Goal: Task Accomplishment & Management: Use online tool/utility

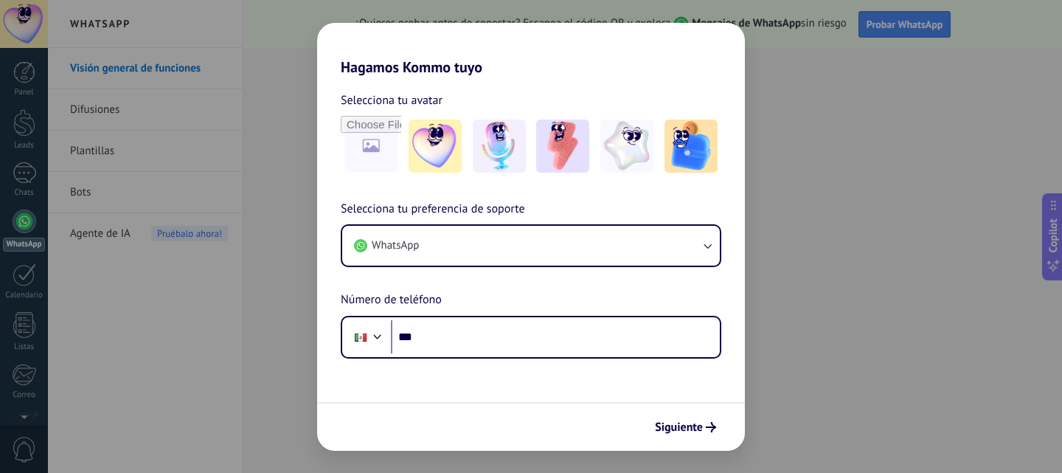
click at [285, 133] on div "Hagamos Kommo tuyo Selecciona tu avatar Selecciona tu preferencia de soporte Wh…" at bounding box center [531, 236] width 1062 height 473
click at [283, 116] on div "Hagamos Kommo tuyo Selecciona tu avatar Selecciona tu preferencia de soporte Wh…" at bounding box center [531, 236] width 1062 height 473
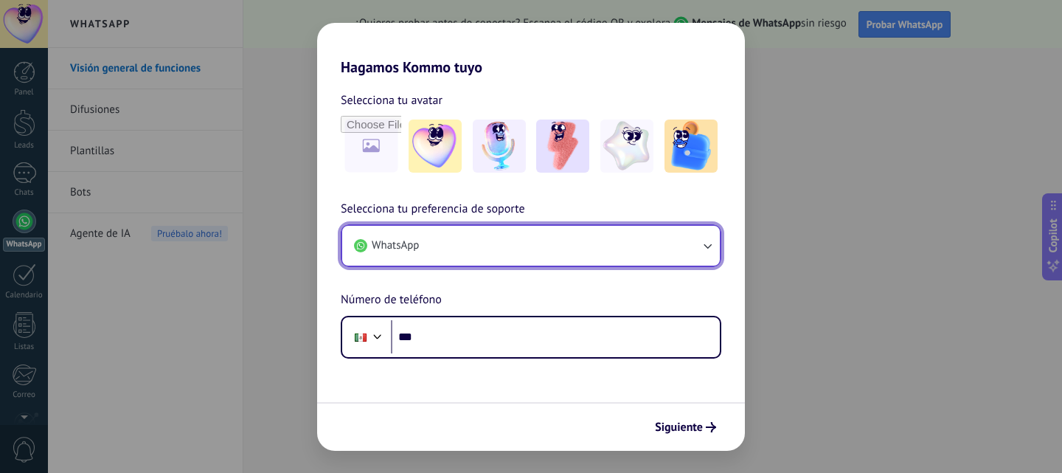
click at [708, 249] on icon "button" at bounding box center [707, 245] width 15 height 15
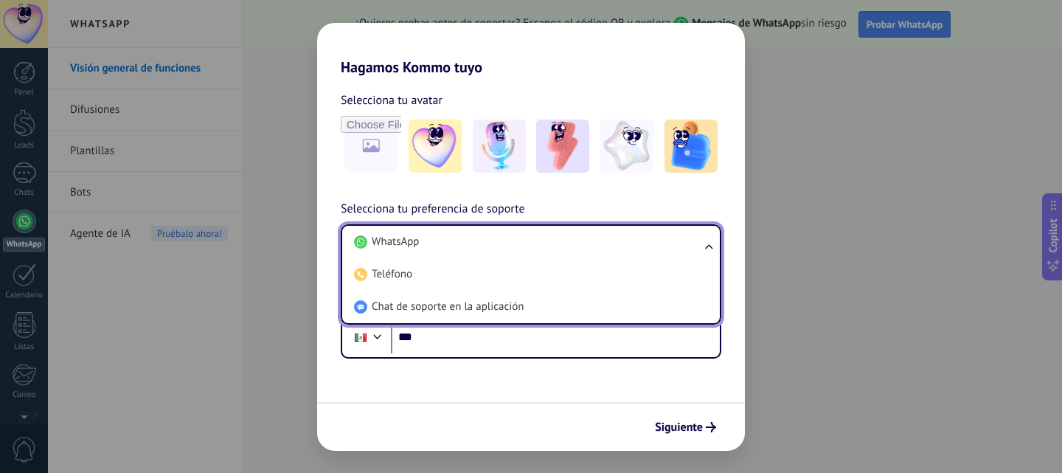
click at [708, 247] on ul "WhatsApp Teléfono Chat de soporte en la aplicación" at bounding box center [531, 274] width 381 height 100
click at [685, 193] on div "Selecciona tu avatar Selecciona tu preferencia de soporte WhatsApp WhatsApp Tel…" at bounding box center [531, 217] width 428 height 283
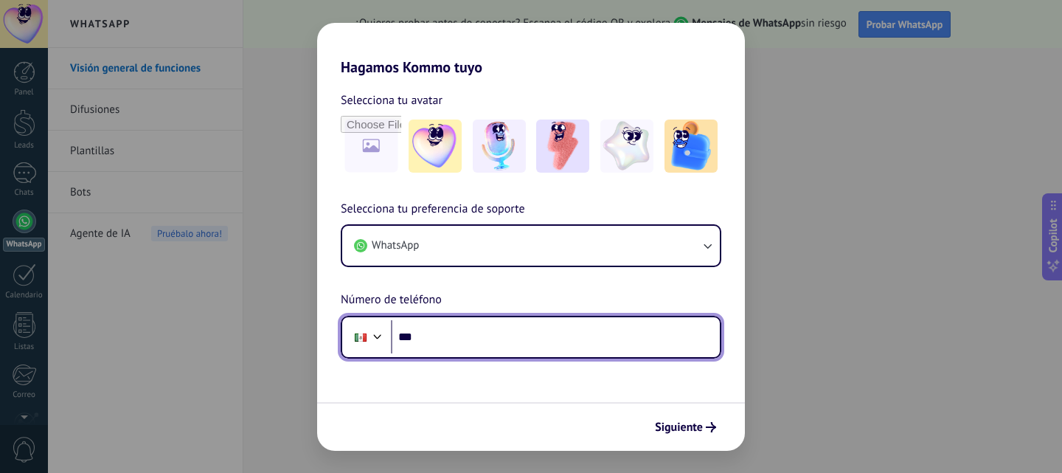
click at [504, 340] on input "***" at bounding box center [555, 337] width 329 height 34
type input "**********"
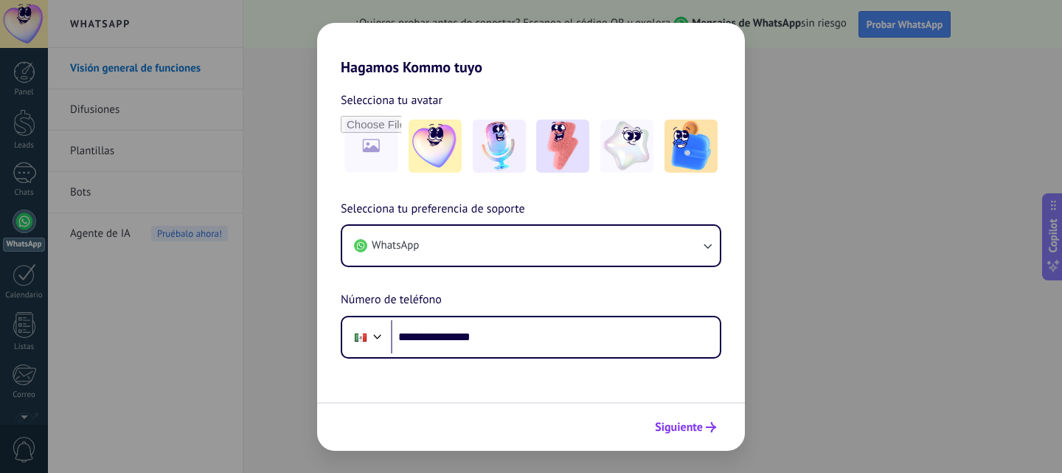
click at [669, 437] on button "Siguiente" at bounding box center [685, 427] width 75 height 25
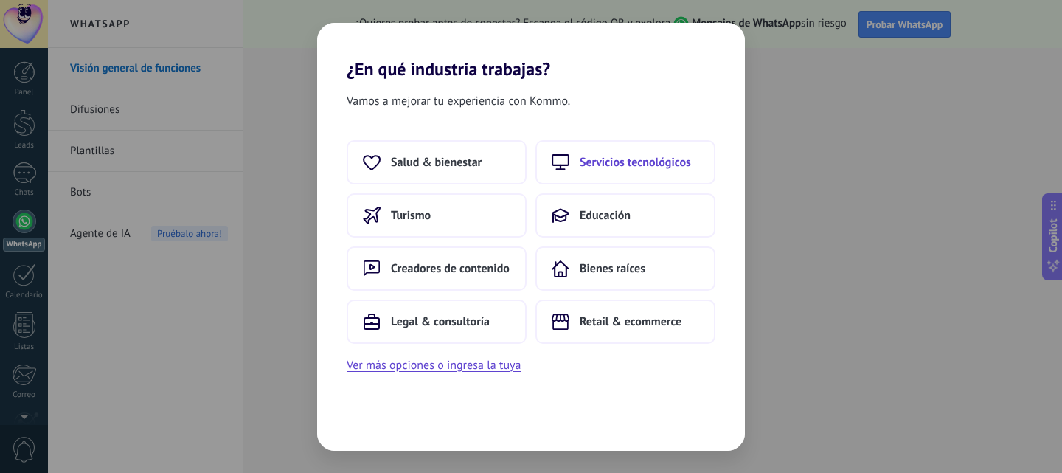
click at [588, 158] on span "Servicios tecnológicos" at bounding box center [635, 162] width 111 height 15
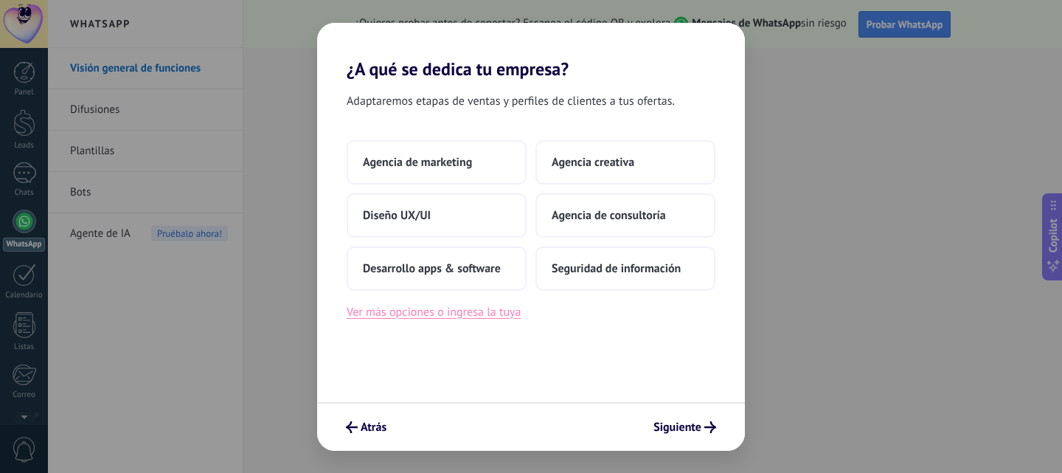
click at [513, 312] on button "Ver más opciones o ingresa la tuya" at bounding box center [434, 311] width 174 height 19
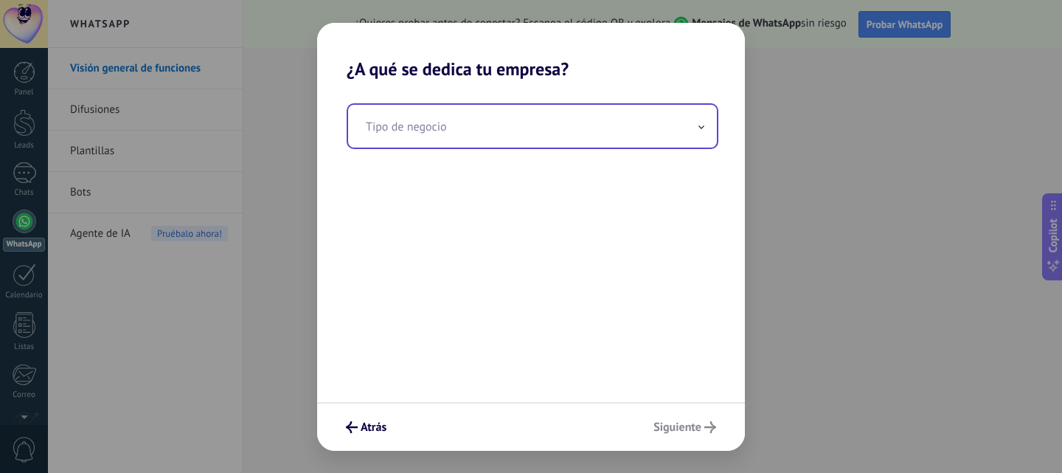
click at [677, 128] on input "text" at bounding box center [532, 126] width 369 height 43
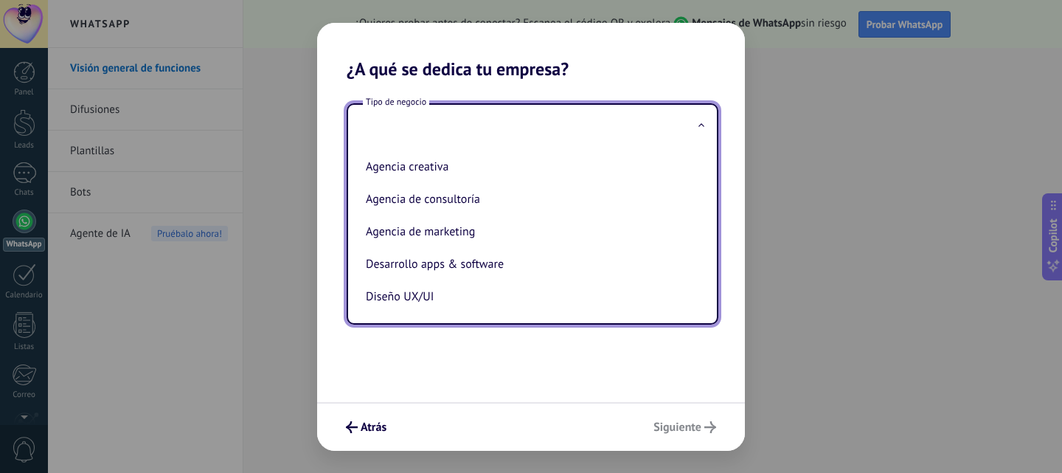
click at [485, 362] on div "Tipo de negocio Agencia creativa Agencia de consultoría Agencia de marketing De…" at bounding box center [531, 241] width 428 height 322
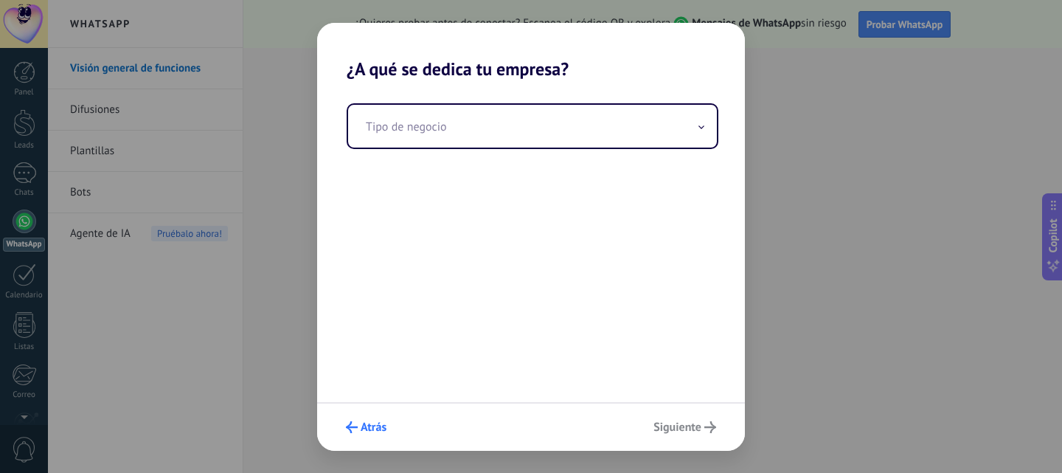
click at [355, 425] on icon "submit" at bounding box center [352, 427] width 12 height 12
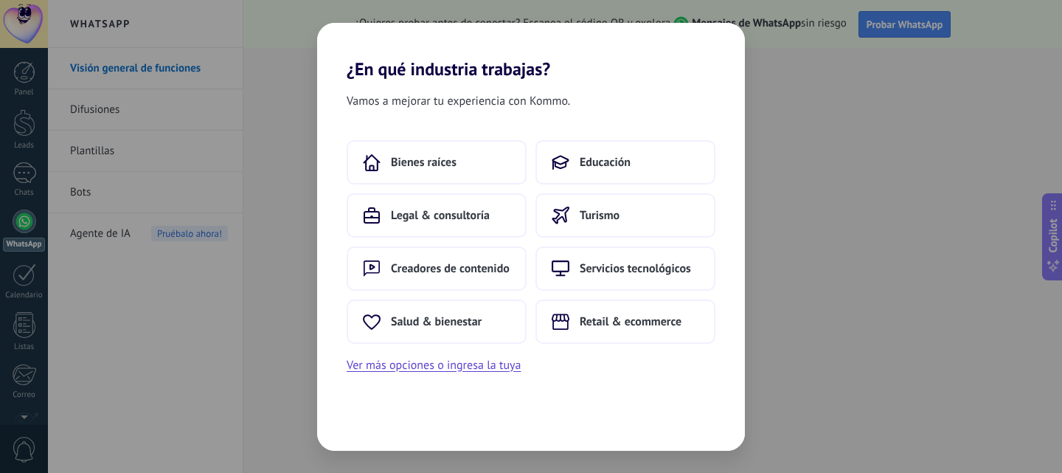
click at [355, 425] on div "Vamos a mejorar tu experiencia con Kommo. Bienes raíces Educación Legal & consu…" at bounding box center [531, 265] width 428 height 371
click at [600, 320] on span "Retail & ecommerce" at bounding box center [631, 321] width 102 height 15
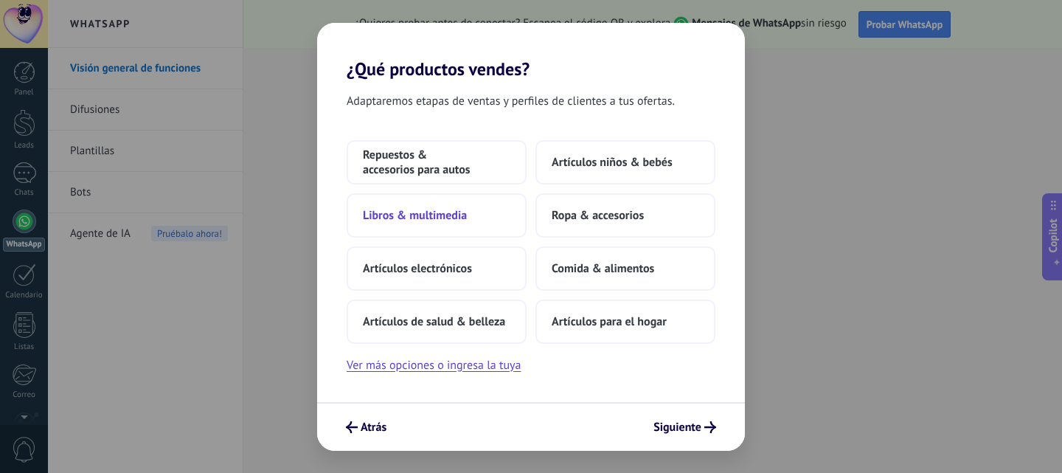
click at [462, 212] on span "Libros & multimedia" at bounding box center [415, 215] width 104 height 15
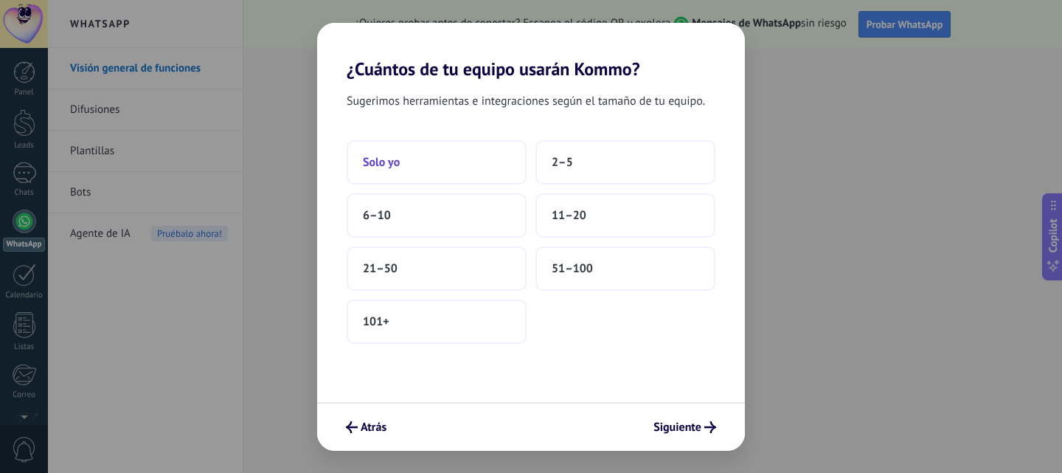
click at [473, 167] on button "Solo yo" at bounding box center [437, 162] width 180 height 44
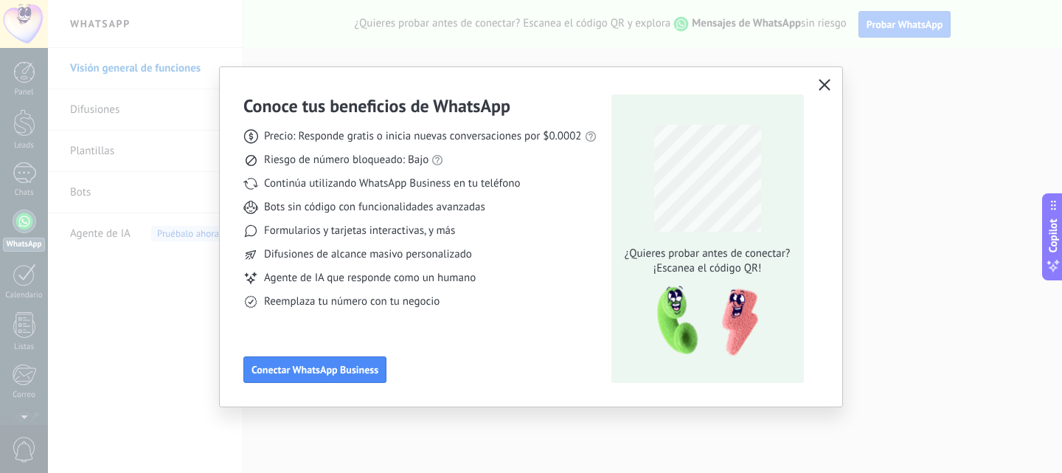
click at [826, 84] on icon "button" at bounding box center [825, 85] width 12 height 12
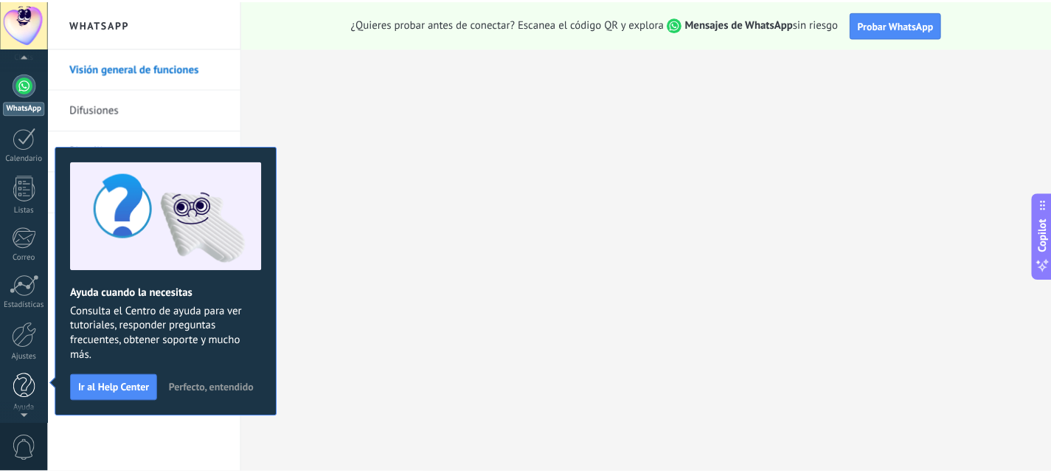
scroll to position [141, 0]
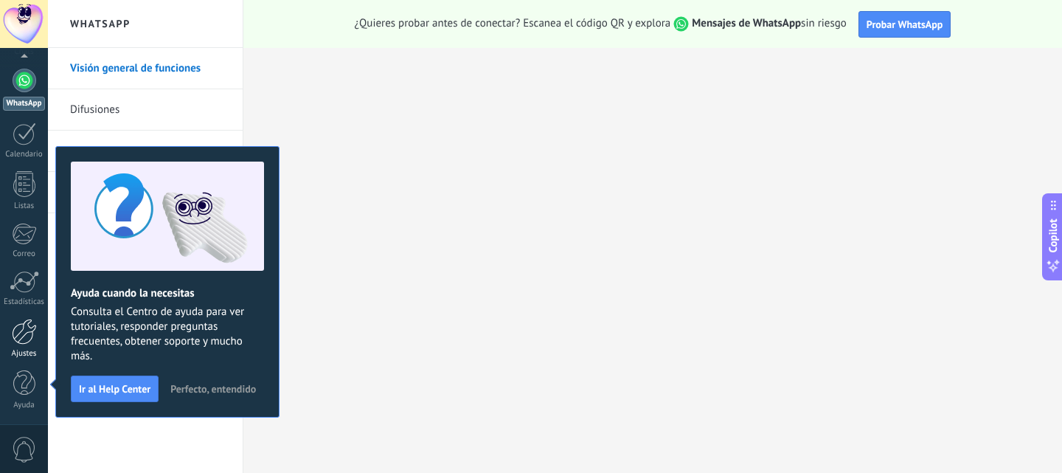
click at [20, 338] on div at bounding box center [24, 332] width 25 height 26
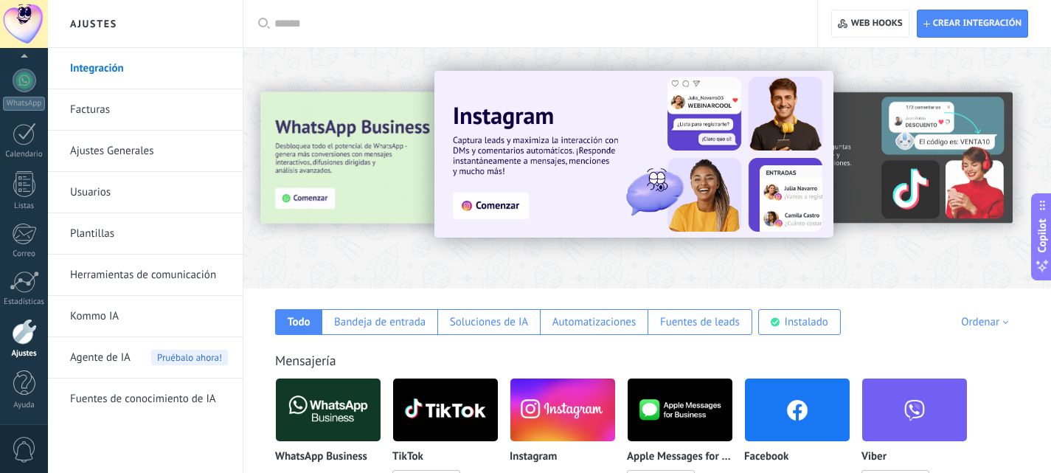
click at [156, 273] on link "Herramientas de comunicación" at bounding box center [149, 274] width 158 height 41
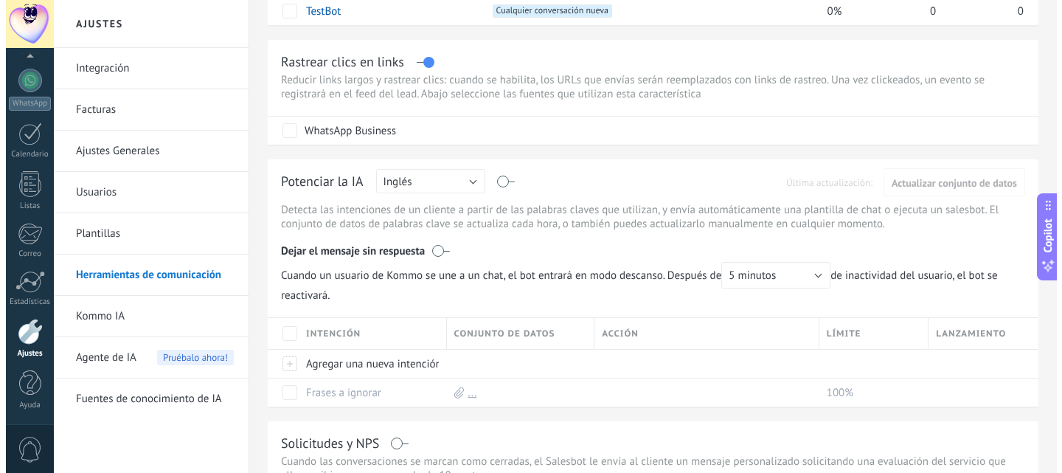
scroll to position [74, 0]
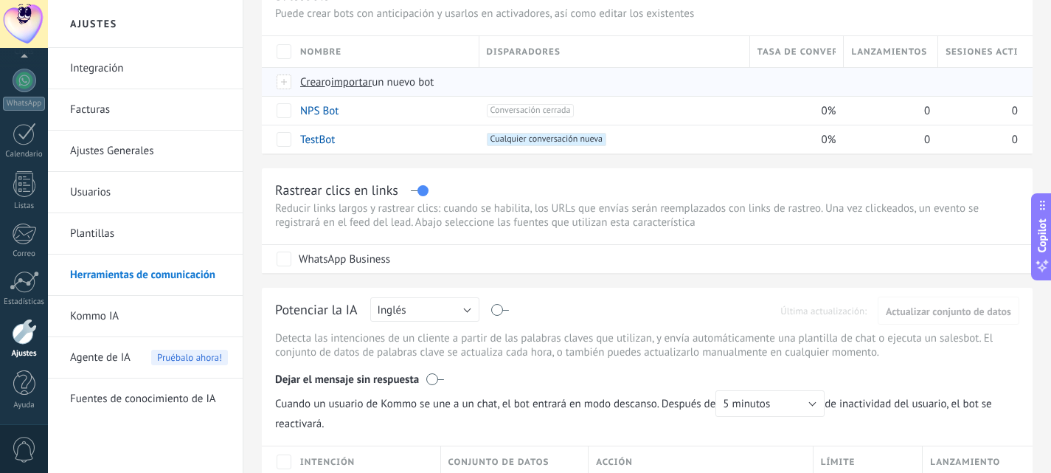
click at [311, 80] on span "Crear" at bounding box center [312, 82] width 25 height 14
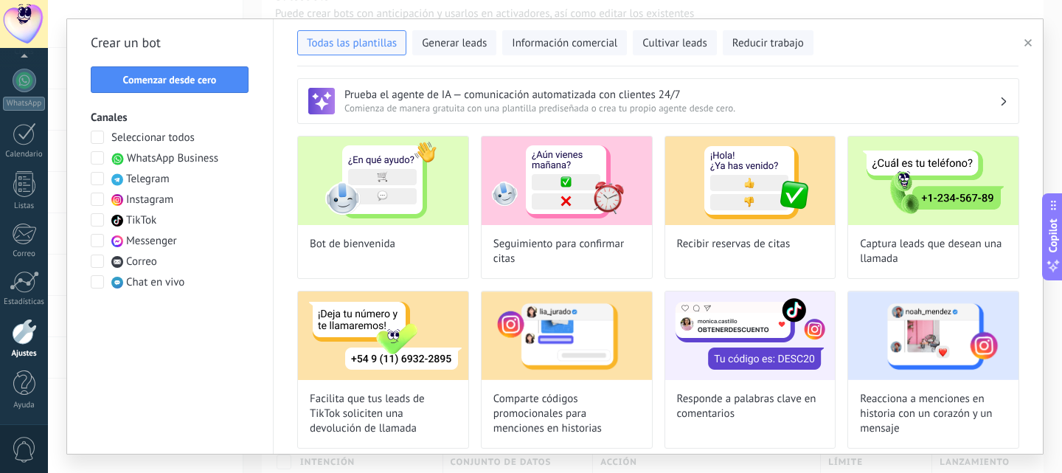
click at [100, 156] on span at bounding box center [97, 157] width 13 height 13
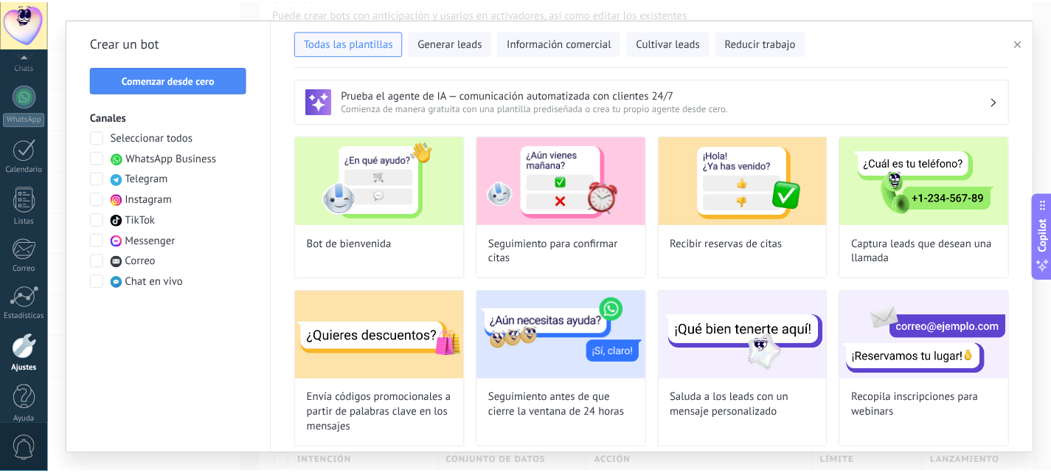
scroll to position [141, 0]
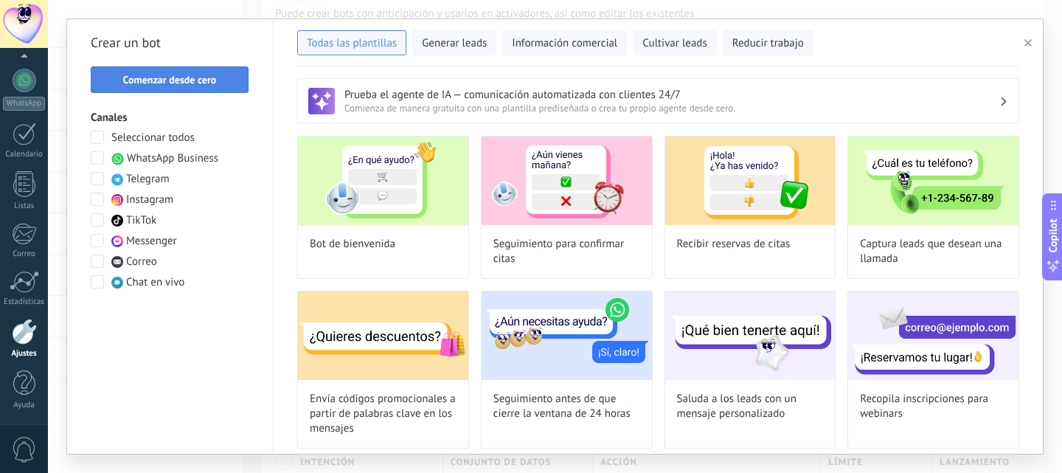
click at [220, 86] on button "Comenzar desde cero" at bounding box center [170, 79] width 158 height 27
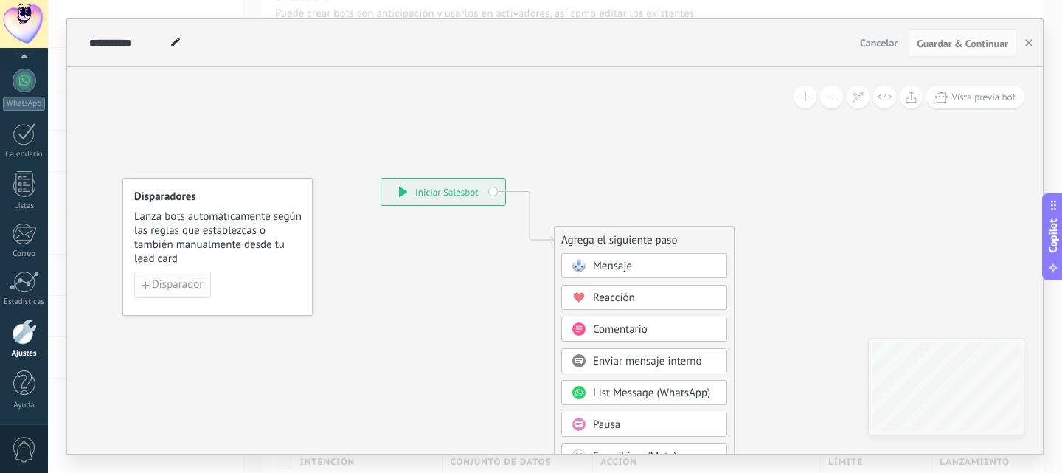
click at [164, 285] on span "Disparador" at bounding box center [177, 285] width 51 height 10
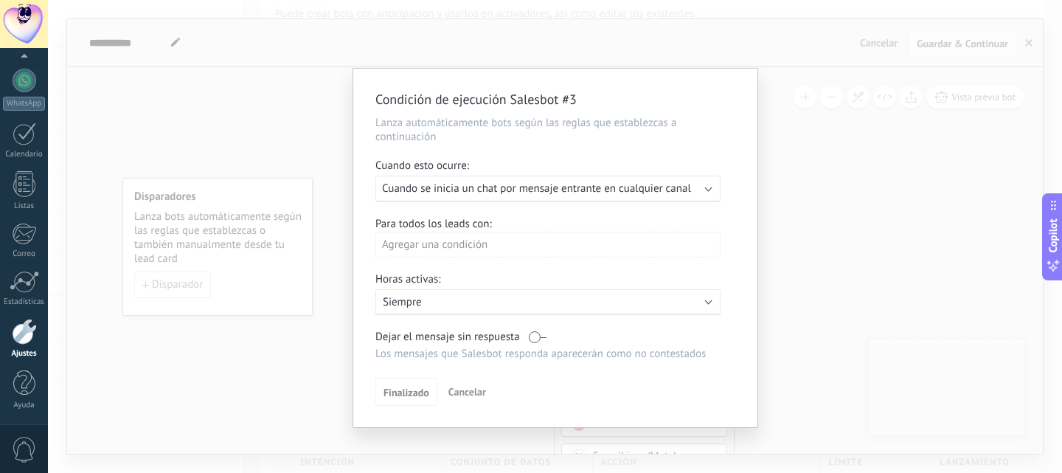
click at [465, 390] on span "Cancelar" at bounding box center [468, 391] width 38 height 13
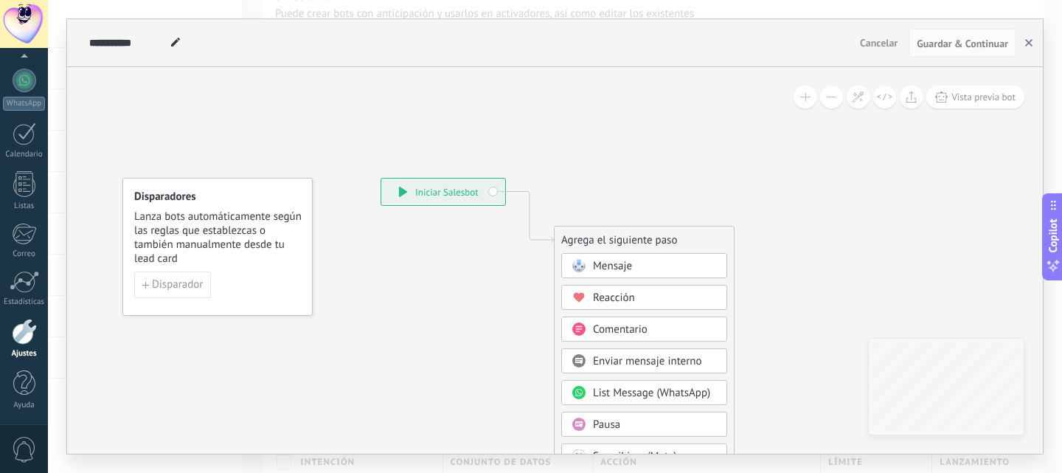
click at [1031, 44] on icon "button" at bounding box center [1028, 42] width 7 height 7
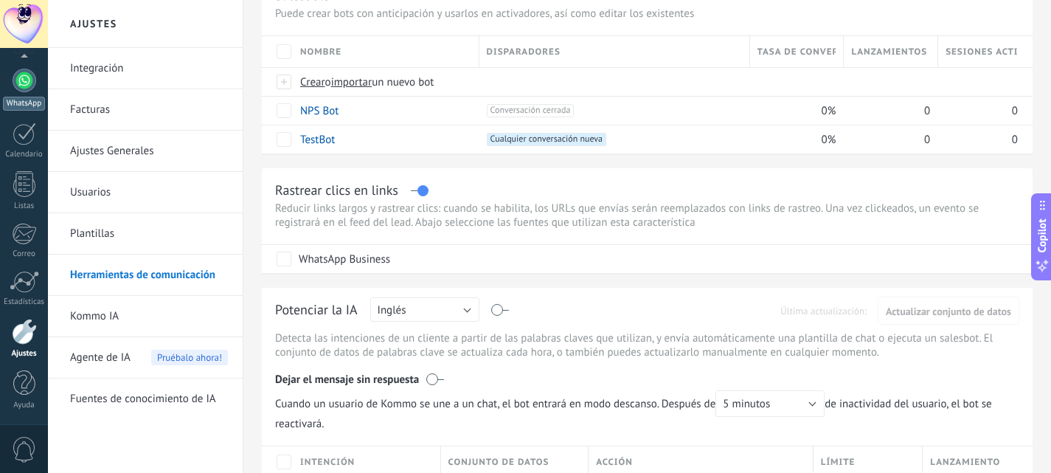
click at [24, 80] on div at bounding box center [25, 81] width 24 height 24
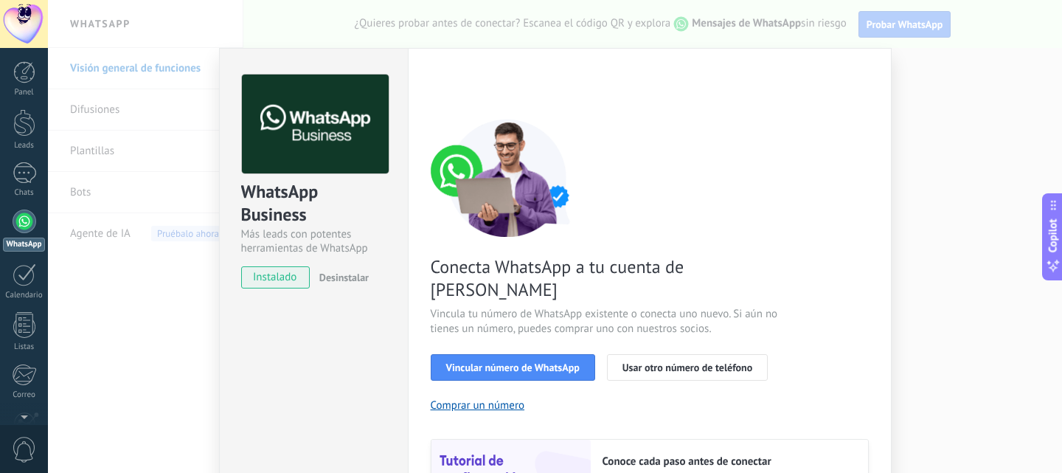
click at [285, 277] on span "instalado" at bounding box center [275, 277] width 67 height 22
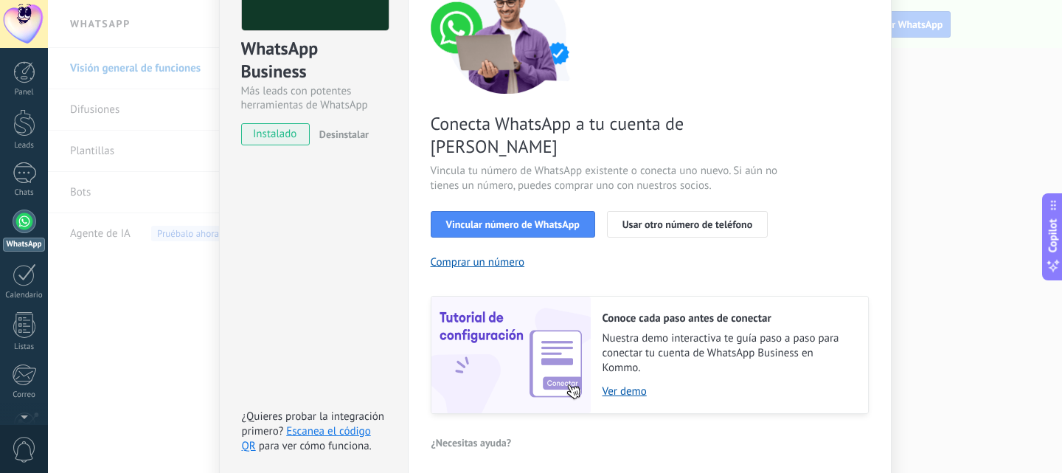
scroll to position [109, 0]
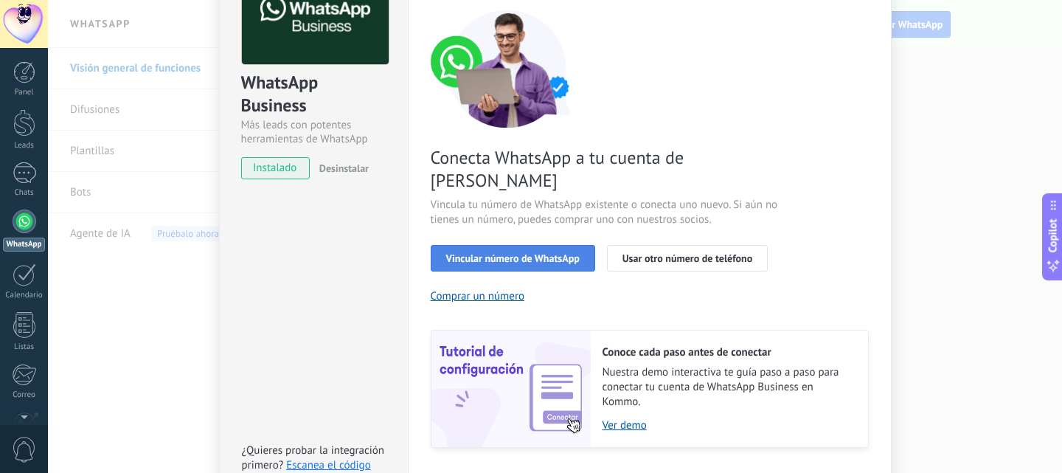
click at [502, 253] on span "Vincular número de WhatsApp" at bounding box center [513, 258] width 134 height 10
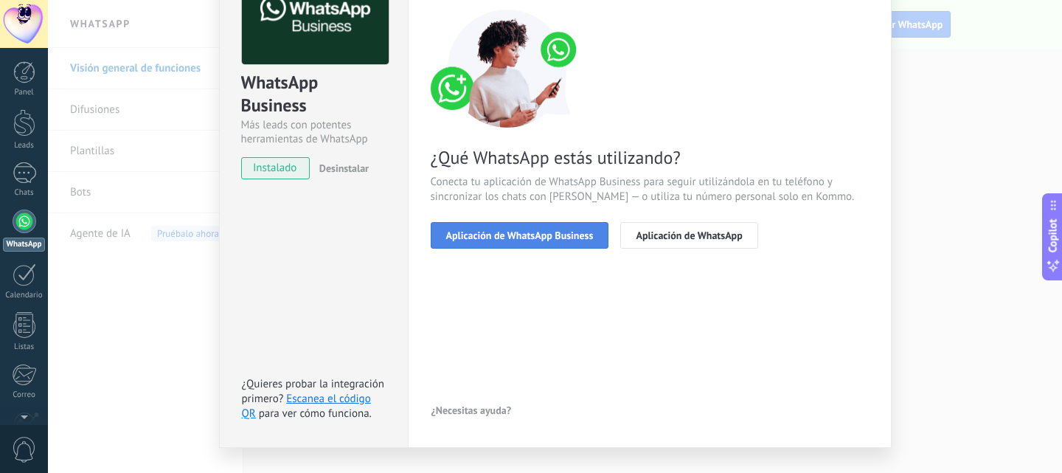
click at [562, 234] on span "Aplicación de WhatsApp Business" at bounding box center [520, 235] width 148 height 10
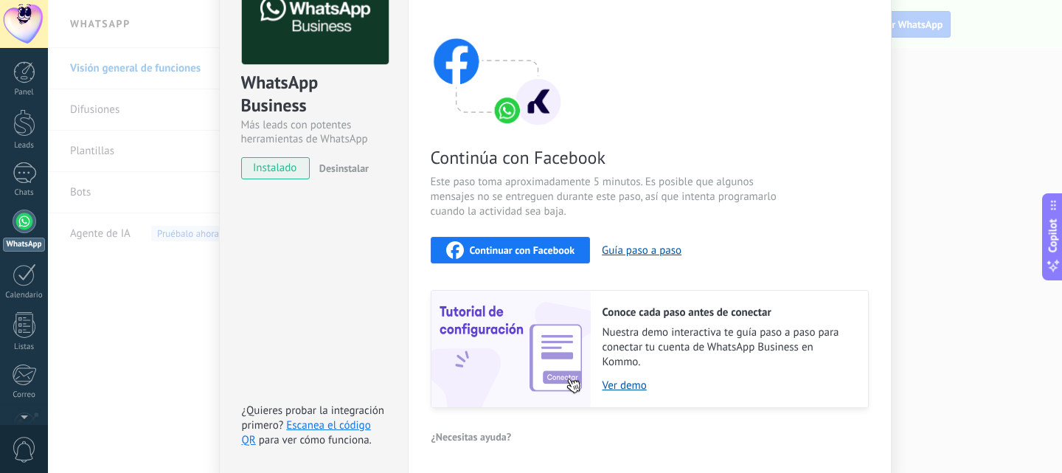
click at [537, 257] on button "Continuar con Facebook" at bounding box center [511, 250] width 160 height 27
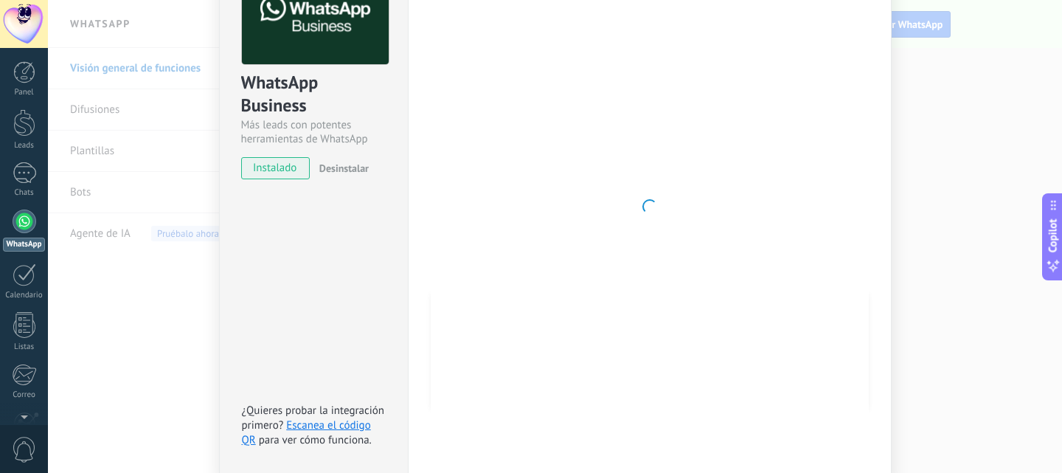
click at [990, 26] on div "WhatsApp Business Más leads con potentes herramientas de WhatsApp instalado Des…" at bounding box center [555, 236] width 1014 height 473
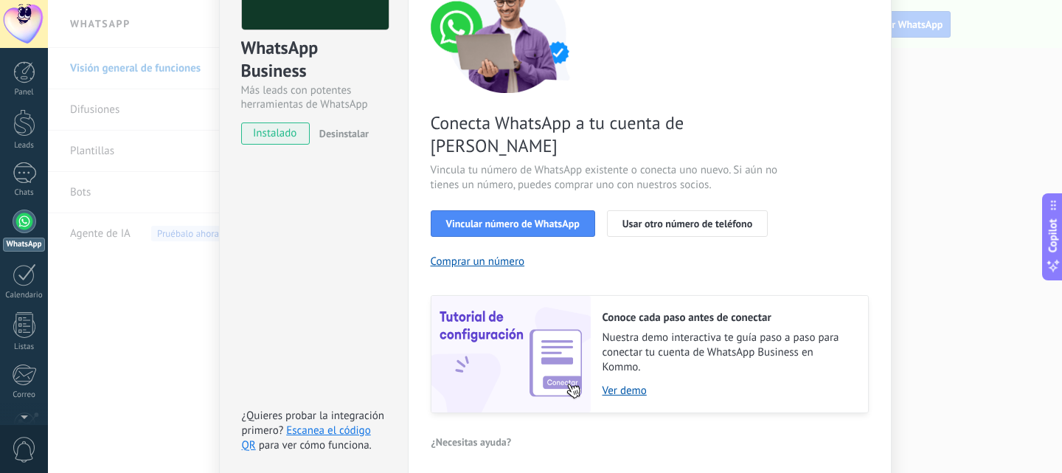
scroll to position [148, 0]
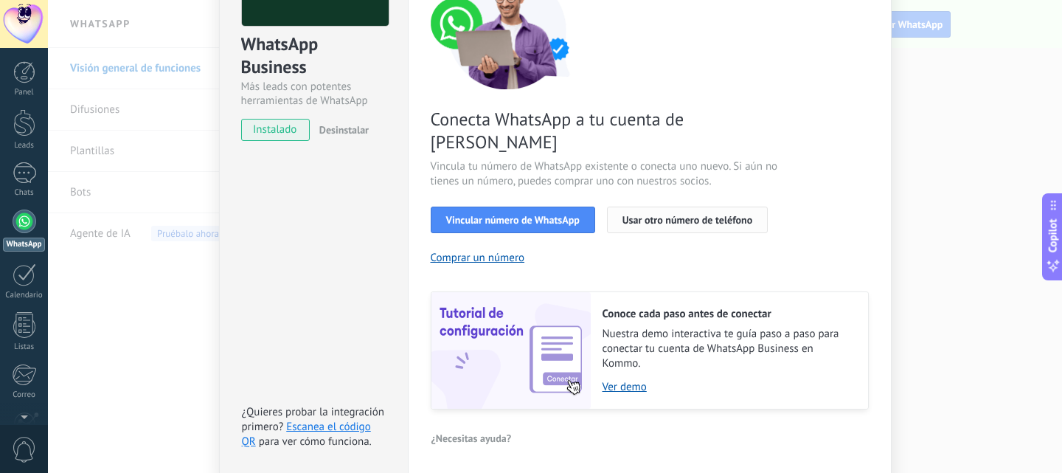
click at [663, 215] on span "Usar otro número de teléfono" at bounding box center [688, 220] width 130 height 10
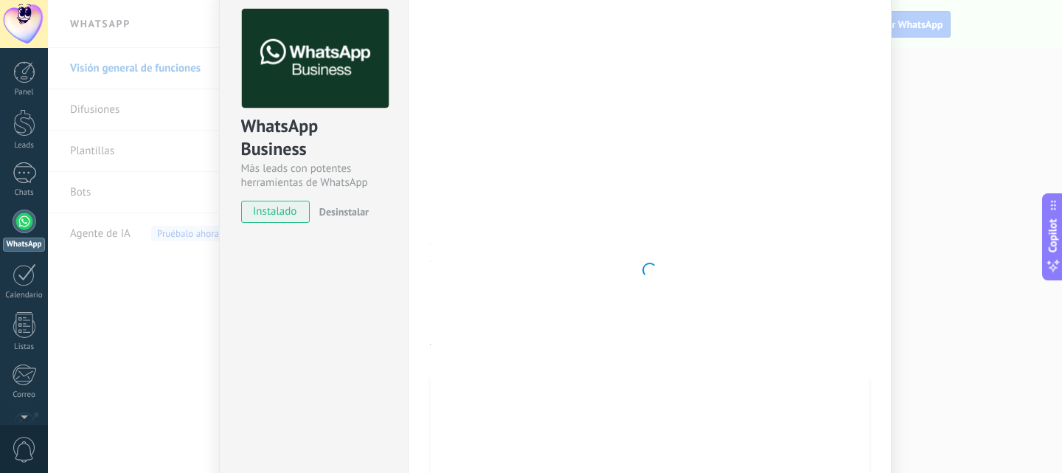
scroll to position [0, 0]
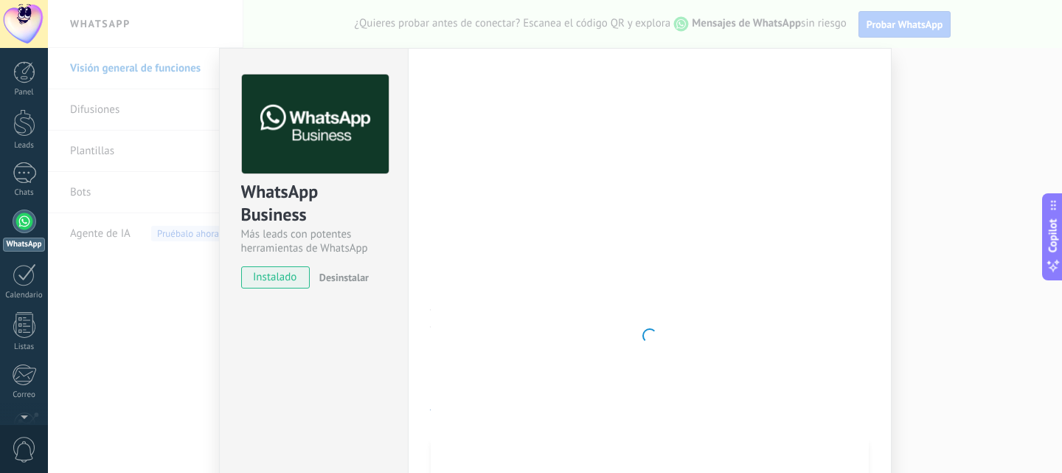
click at [335, 278] on span "Desinstalar" at bounding box center [343, 277] width 49 height 13
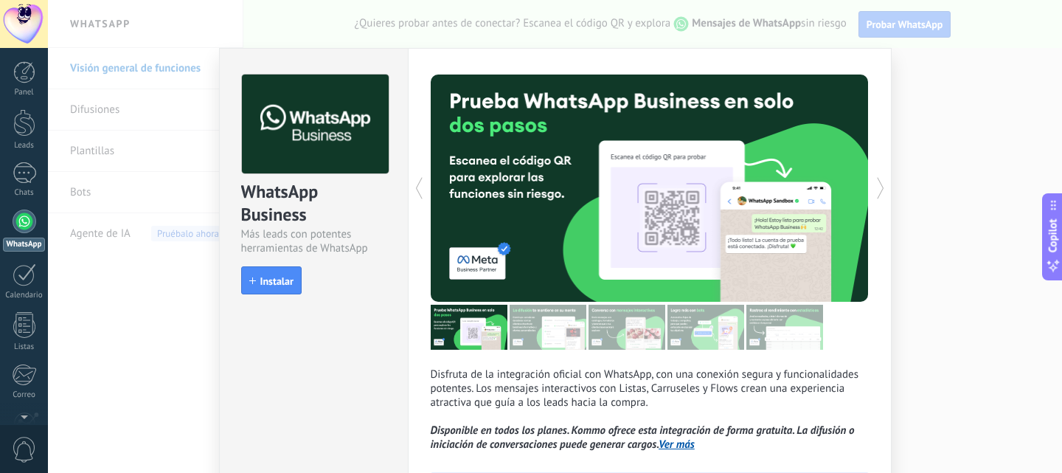
scroll to position [132, 0]
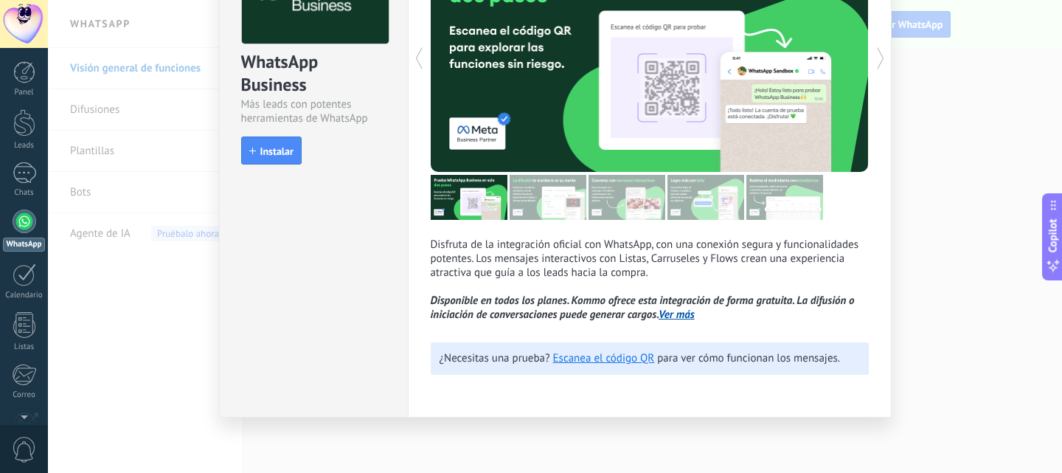
click at [935, 342] on div "WhatsApp Business Más leads con potentes herramientas de WhatsApp install Insta…" at bounding box center [555, 236] width 1014 height 473
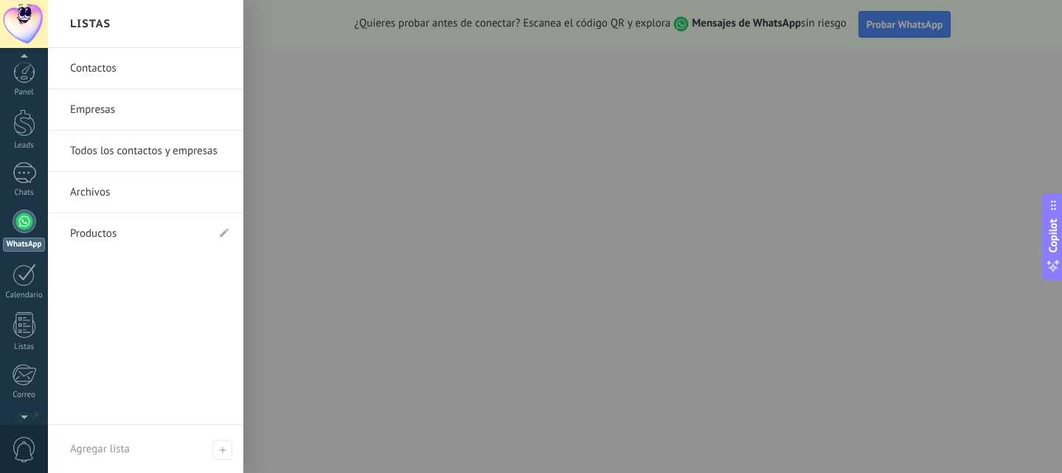
scroll to position [141, 0]
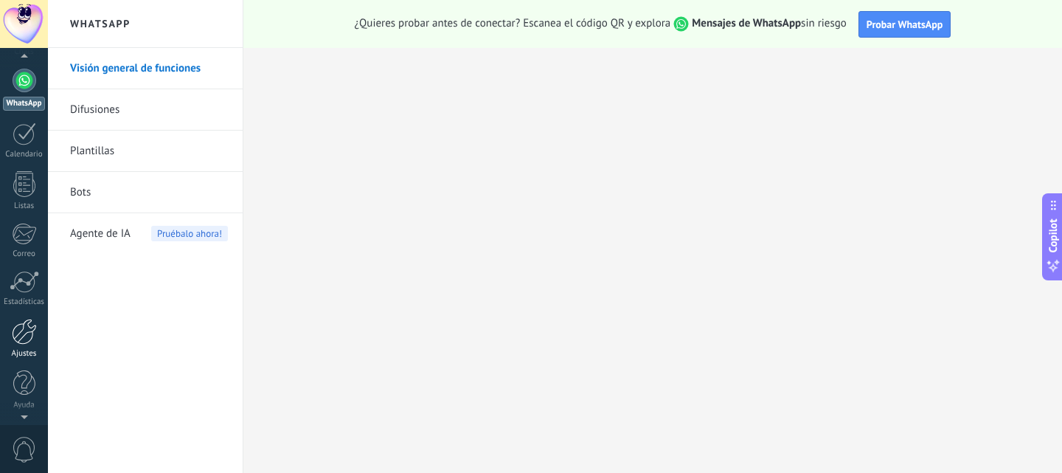
click at [31, 337] on div at bounding box center [24, 332] width 25 height 26
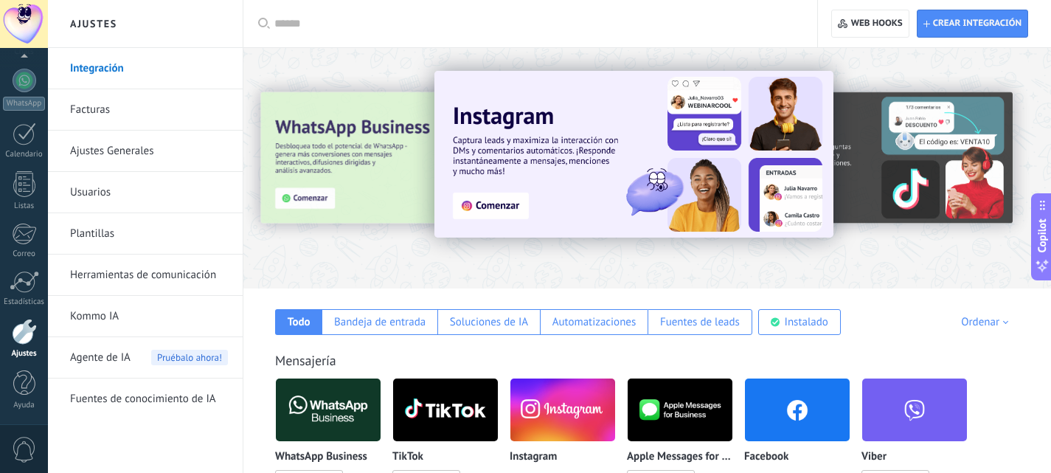
click at [176, 275] on link "Herramientas de comunicación" at bounding box center [149, 274] width 158 height 41
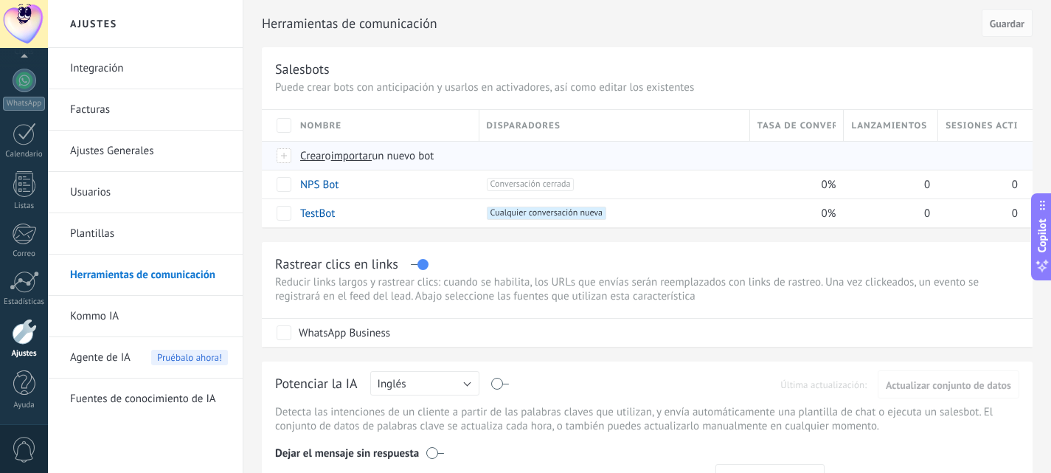
click at [316, 161] on span "Crear" at bounding box center [312, 156] width 25 height 14
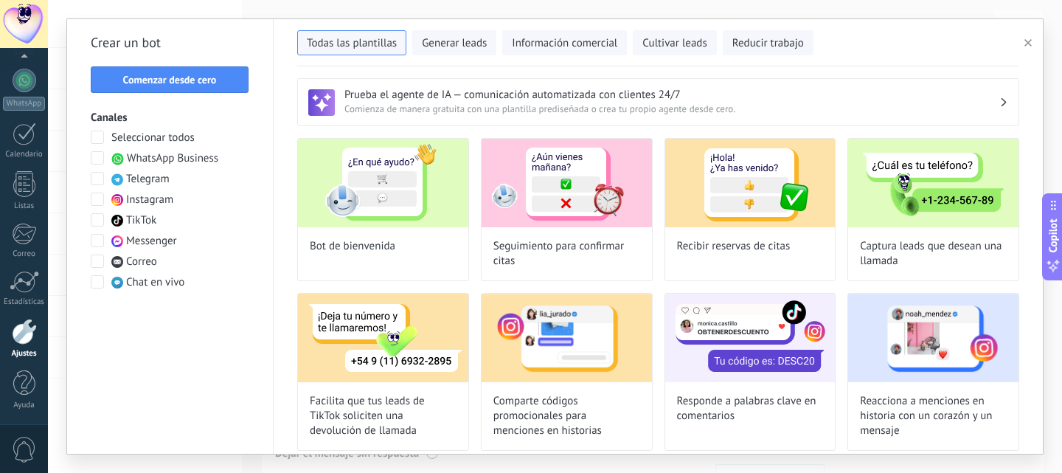
click at [201, 80] on span "Comenzar desde cero" at bounding box center [170, 80] width 94 height 10
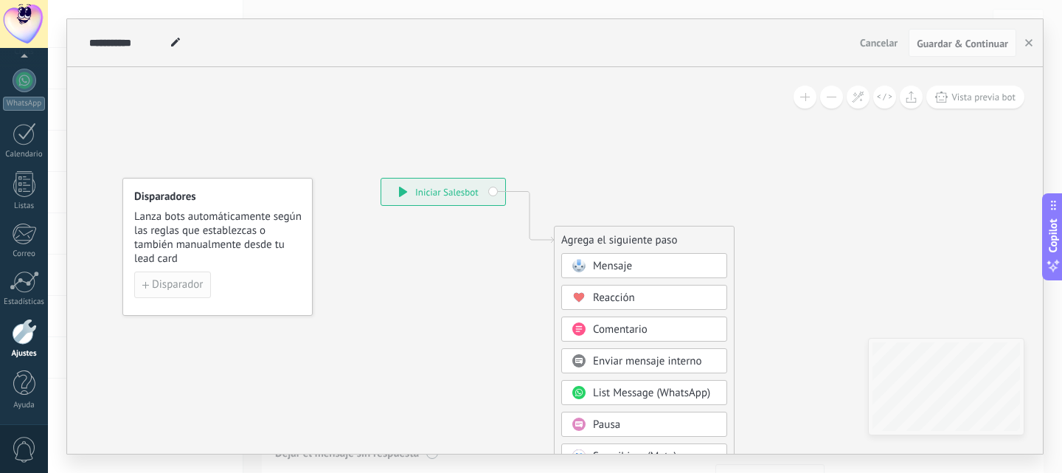
click at [176, 280] on span "Disparador" at bounding box center [177, 285] width 51 height 10
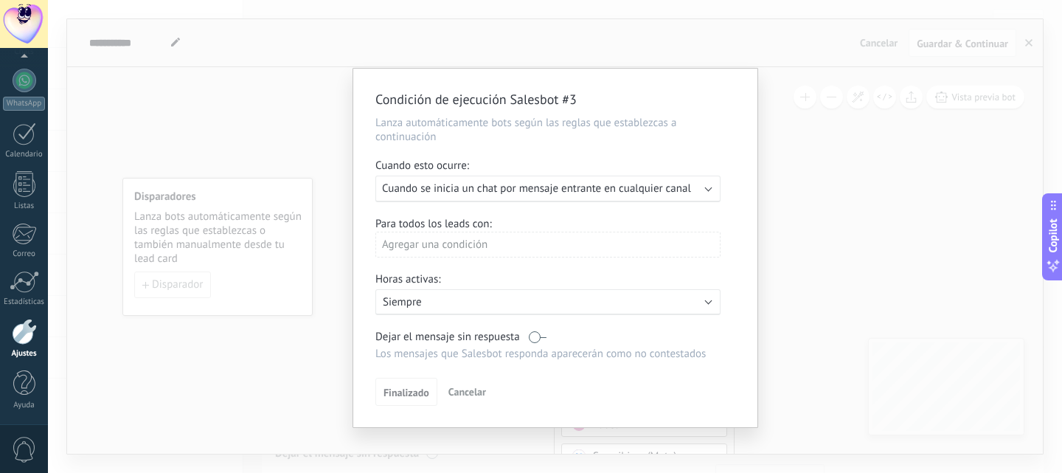
click at [290, 97] on div "Condición de ejecución Salesbot #3 Lanza automáticamente bots según las reglas …" at bounding box center [555, 236] width 1014 height 473
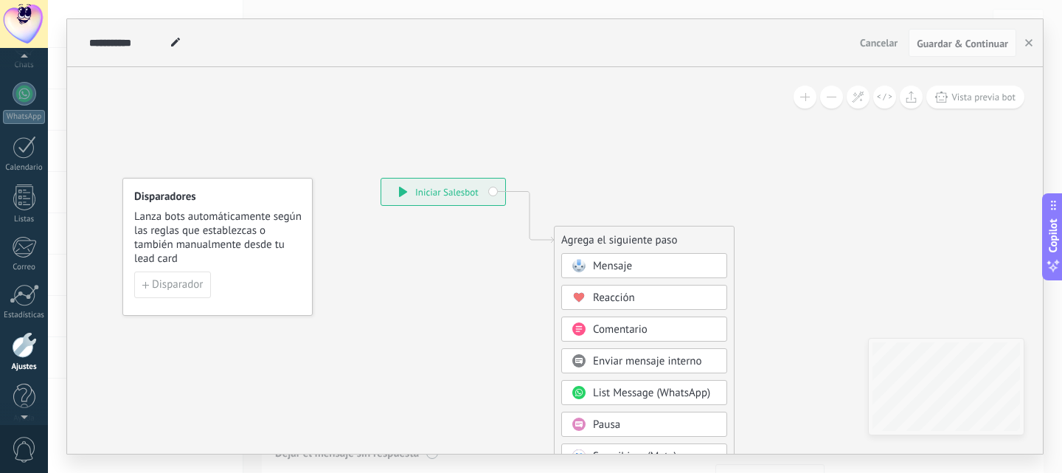
scroll to position [141, 0]
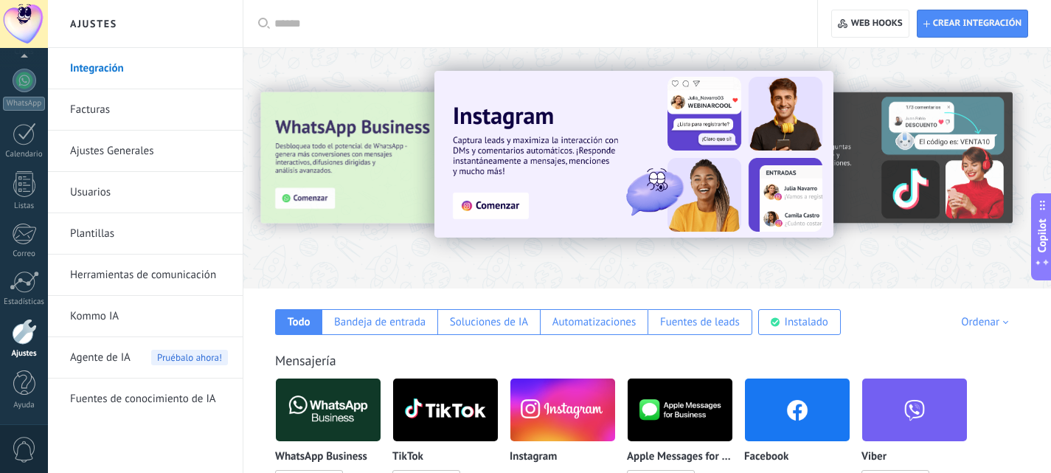
click at [162, 271] on link "Herramientas de comunicación" at bounding box center [149, 274] width 158 height 41
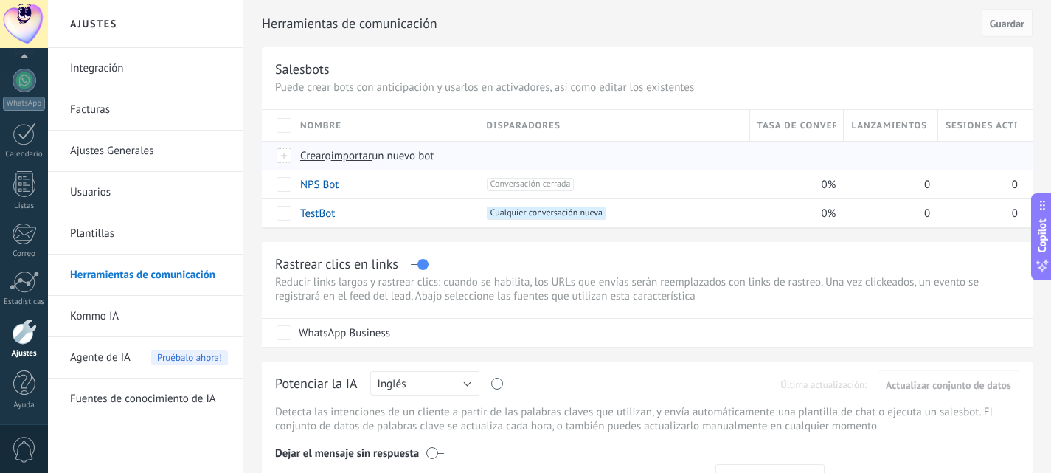
click at [307, 153] on span "Crear" at bounding box center [312, 156] width 25 height 14
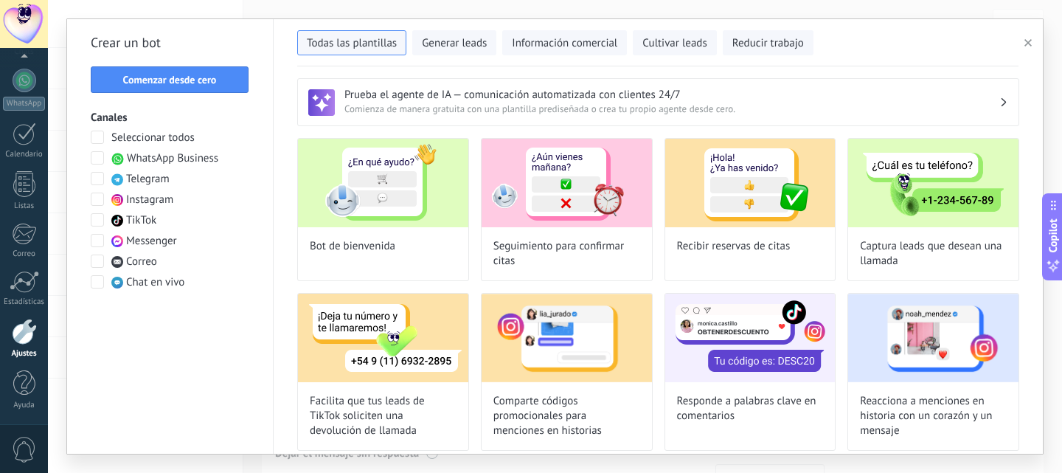
click at [139, 156] on span "WhatsApp Business" at bounding box center [172, 158] width 91 height 15
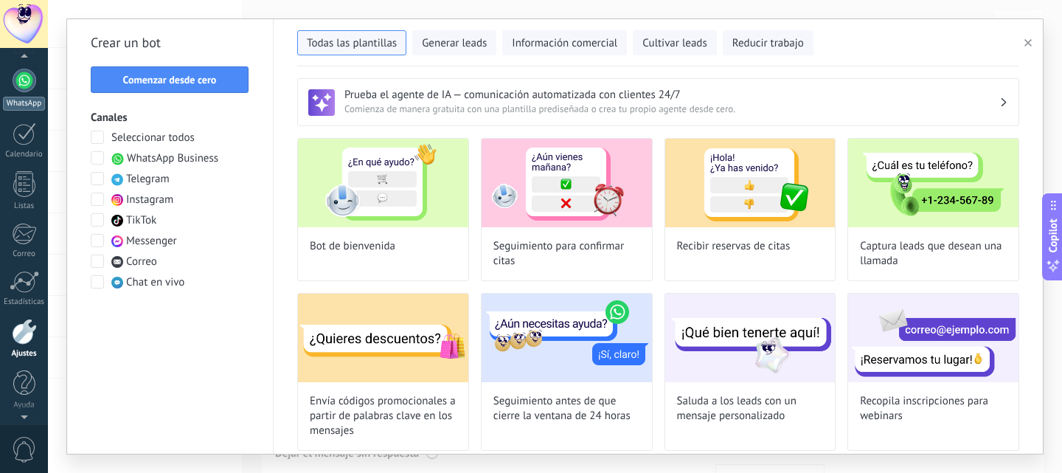
scroll to position [139, 0]
click at [22, 89] on div at bounding box center [25, 83] width 24 height 24
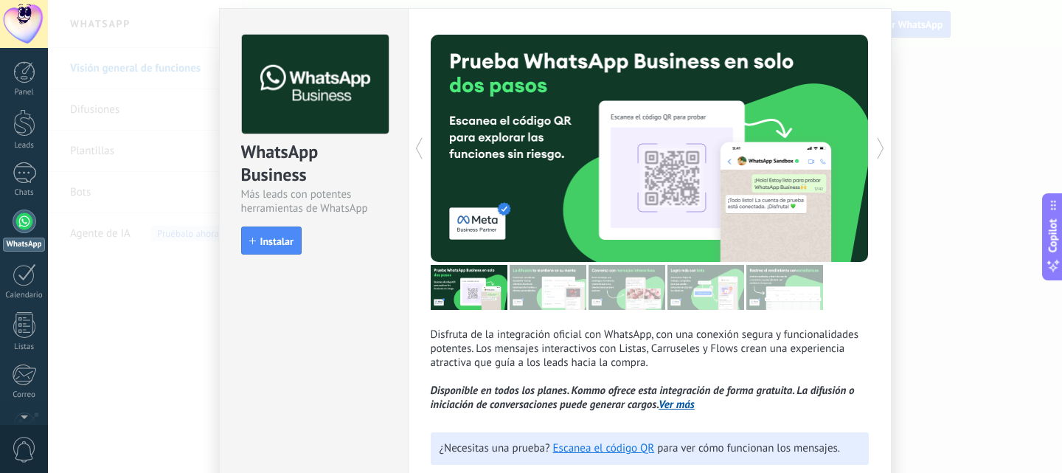
scroll to position [74, 0]
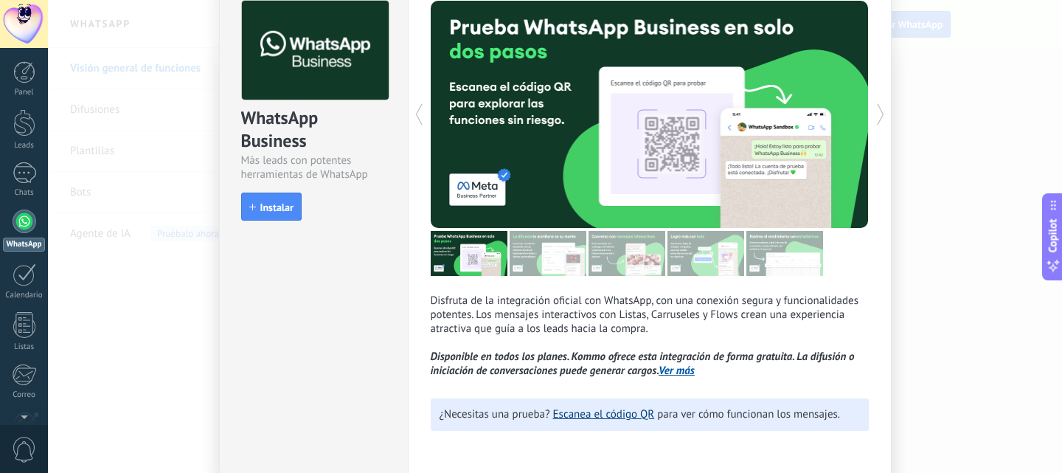
click at [603, 415] on link "Escanea el código QR" at bounding box center [604, 414] width 102 height 14
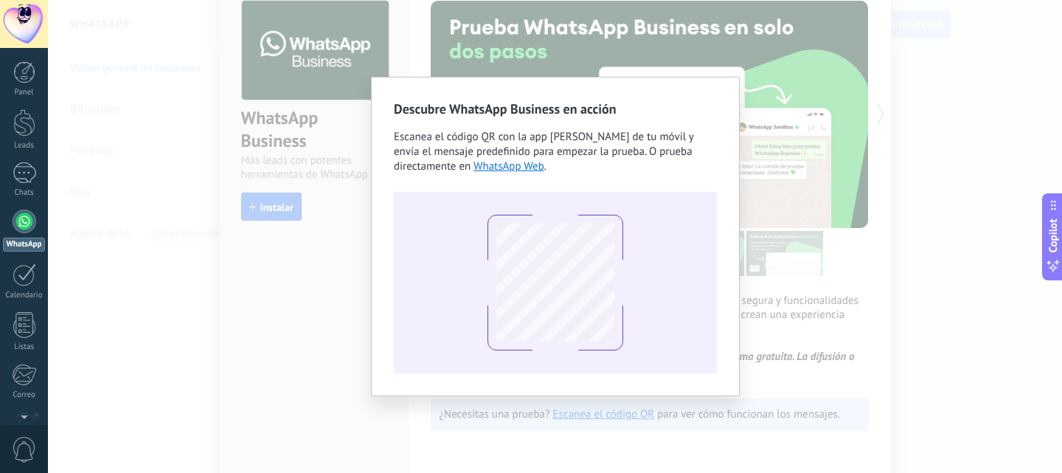
click at [328, 259] on div "Descubre WhatsApp Business en acción Escanea el código QR con la app [PERSON_NA…" at bounding box center [555, 236] width 1014 height 473
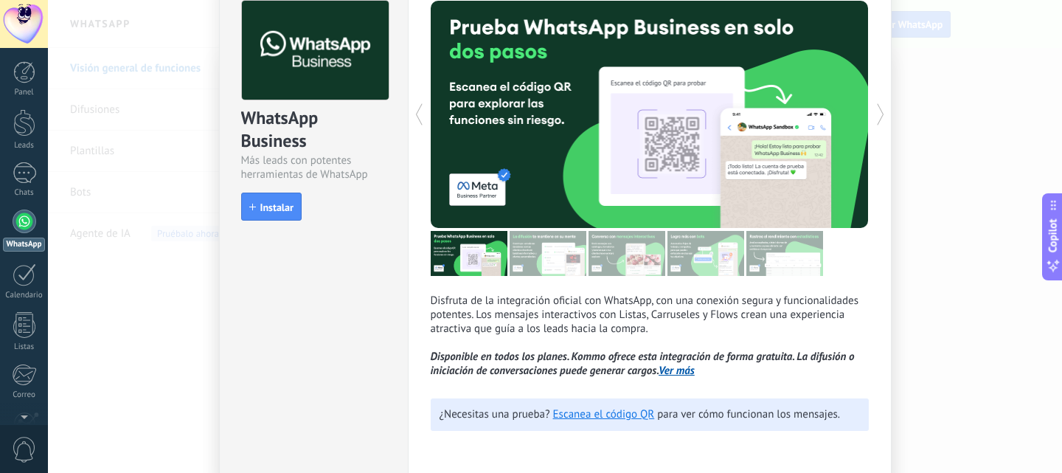
scroll to position [0, 0]
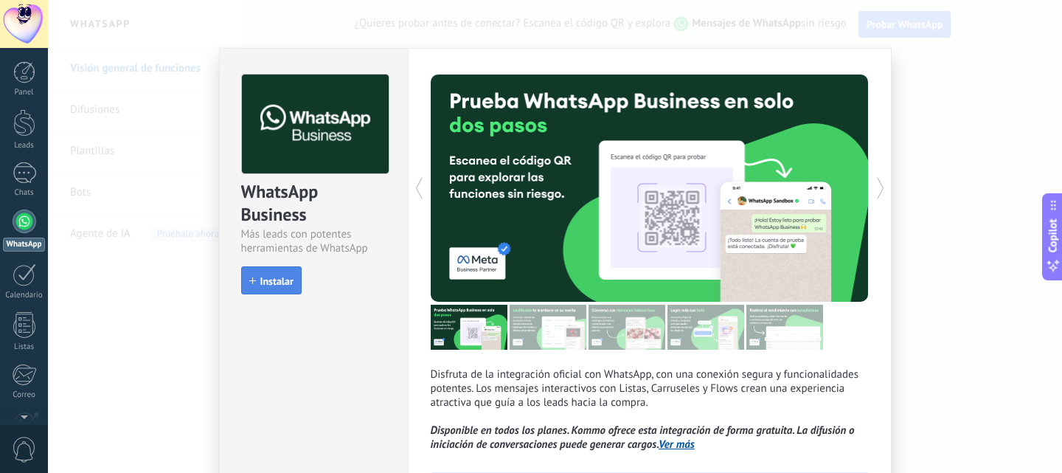
click at [269, 278] on span "Instalar" at bounding box center [276, 281] width 33 height 10
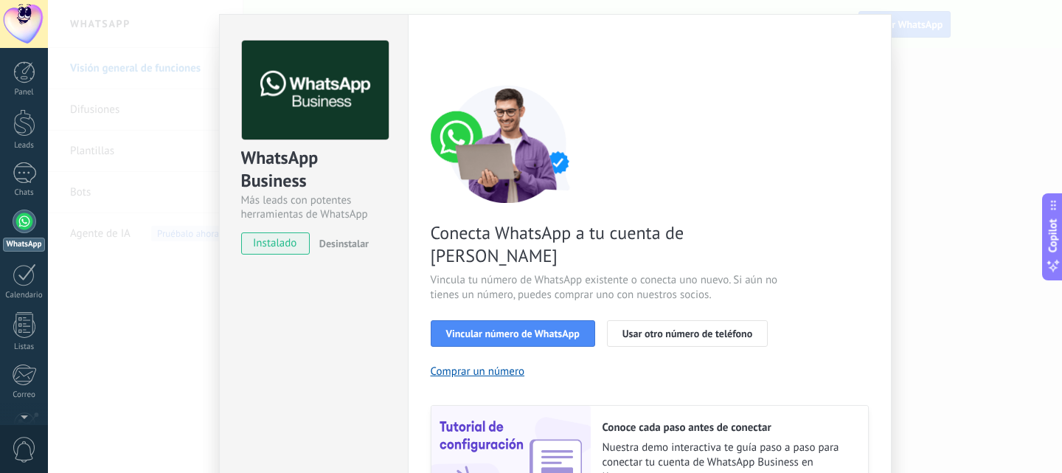
scroll to position [74, 0]
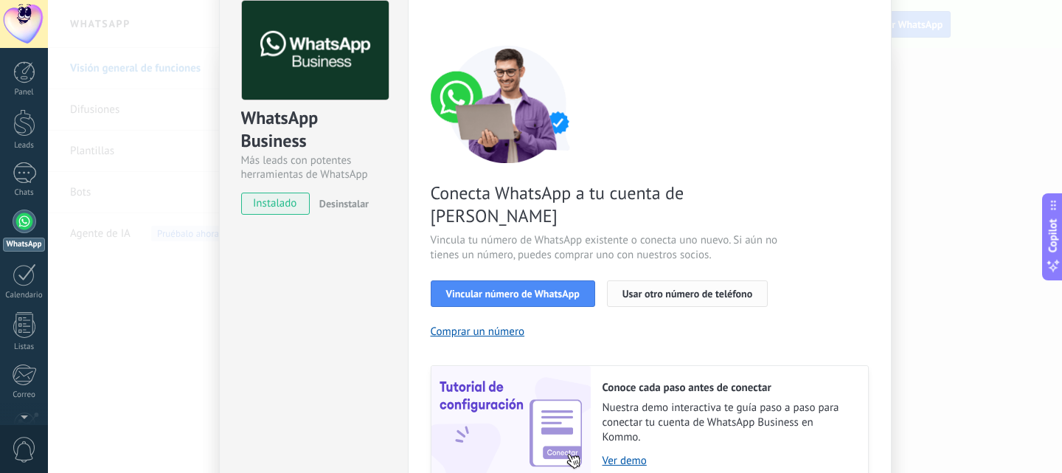
click at [679, 288] on span "Usar otro número de teléfono" at bounding box center [688, 293] width 130 height 10
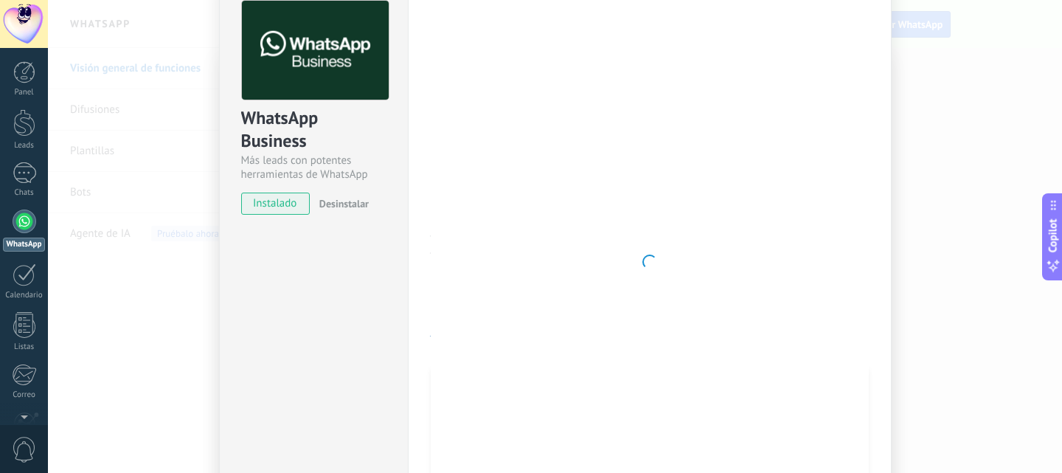
click at [921, 93] on div "WhatsApp Business Más leads con potentes herramientas de WhatsApp instalado Des…" at bounding box center [555, 236] width 1014 height 473
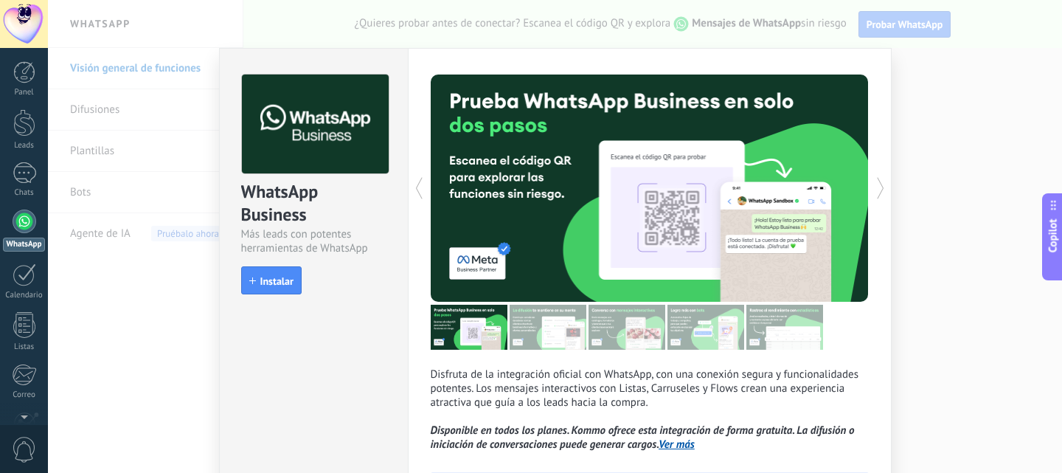
click at [960, 162] on div "WhatsApp Business Más leads con potentes herramientas de WhatsApp install Insta…" at bounding box center [555, 236] width 1014 height 473
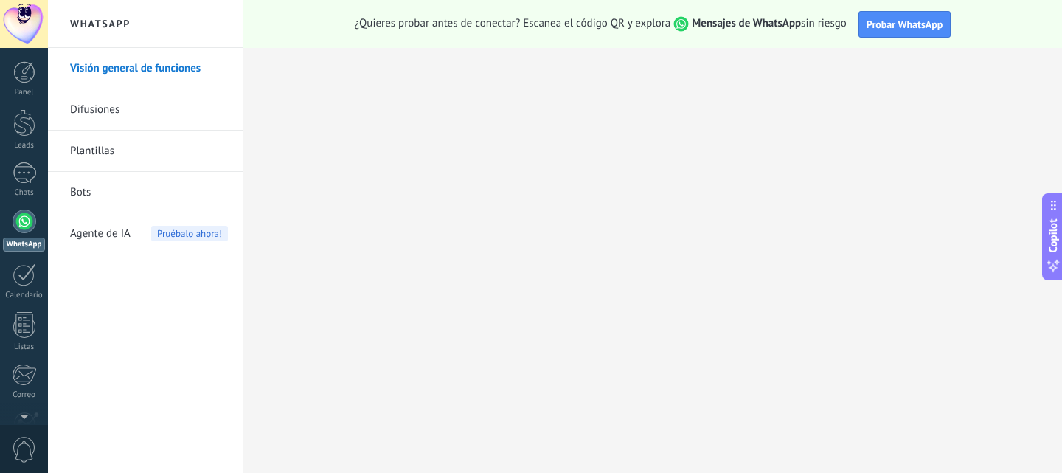
click at [84, 198] on link "Bots" at bounding box center [149, 192] width 158 height 41
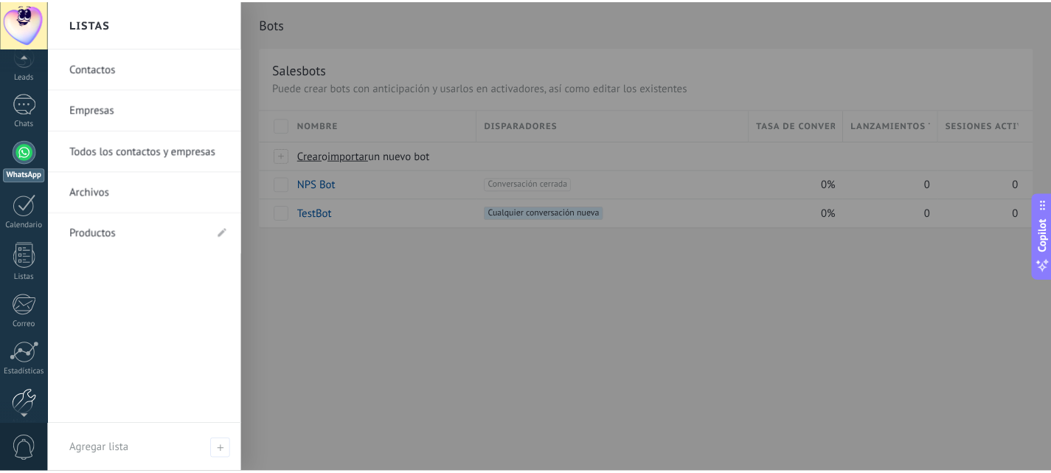
scroll to position [141, 0]
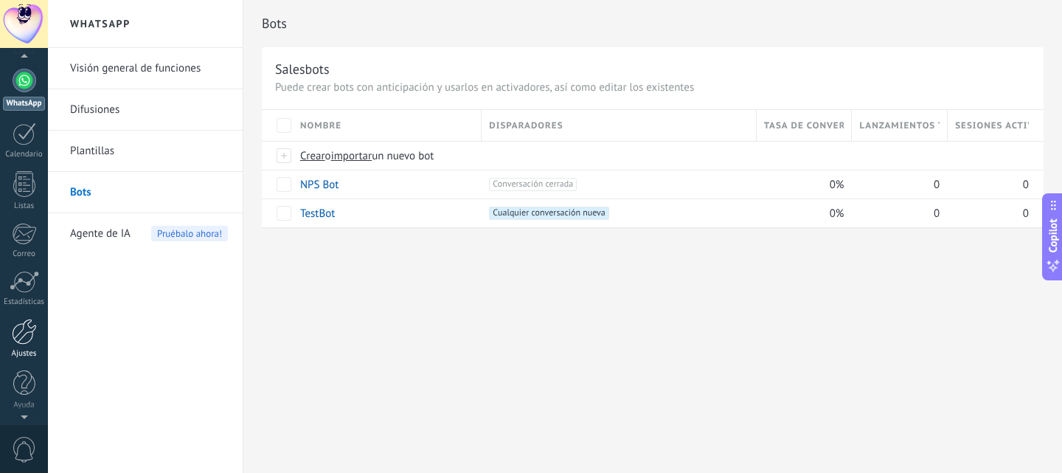
click at [23, 339] on div at bounding box center [24, 332] width 25 height 26
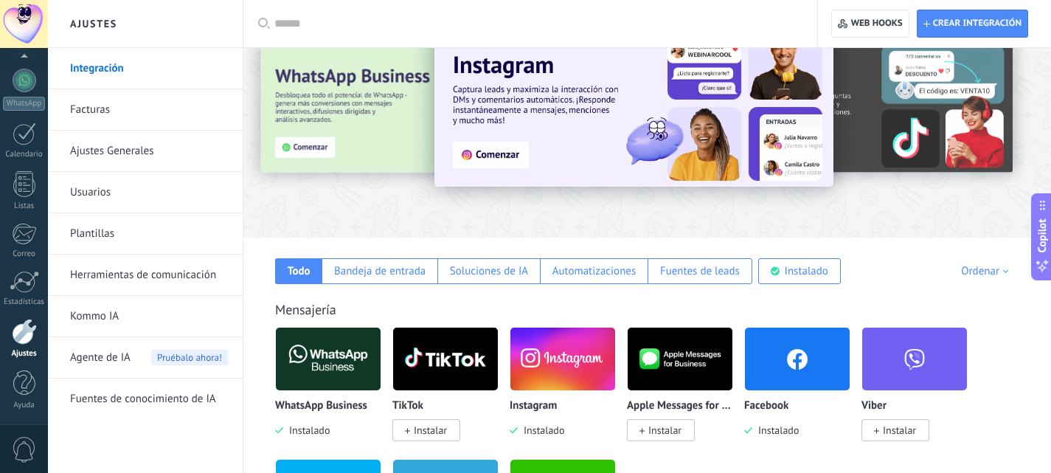
scroll to position [74, 0]
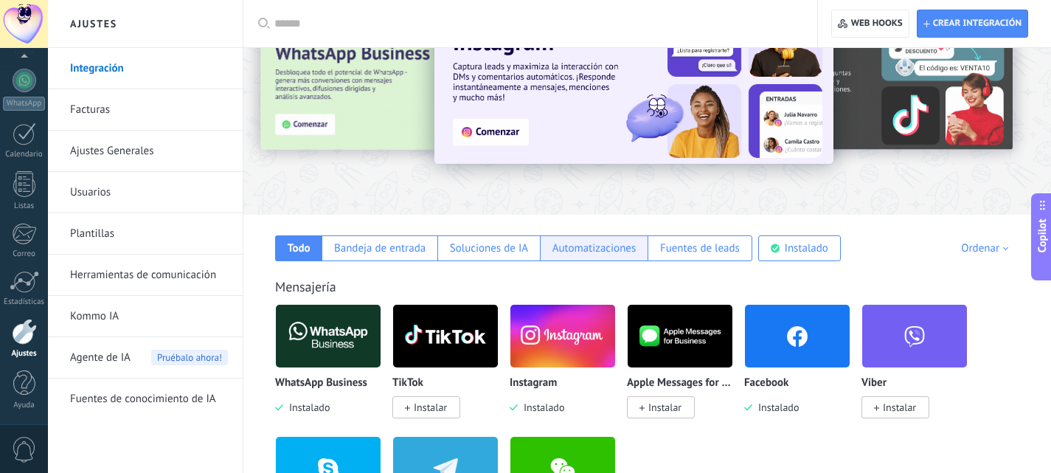
click at [613, 249] on div "Automatizaciones" at bounding box center [595, 248] width 84 height 14
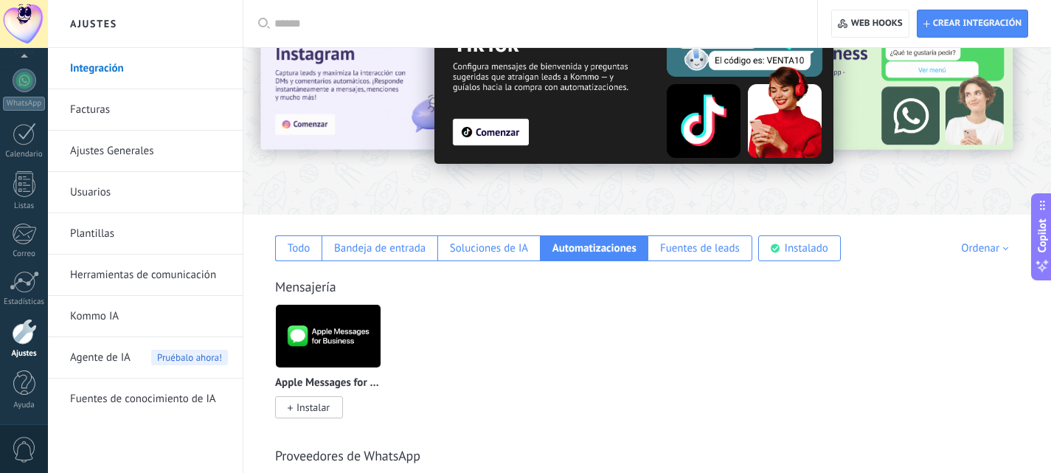
scroll to position [148, 0]
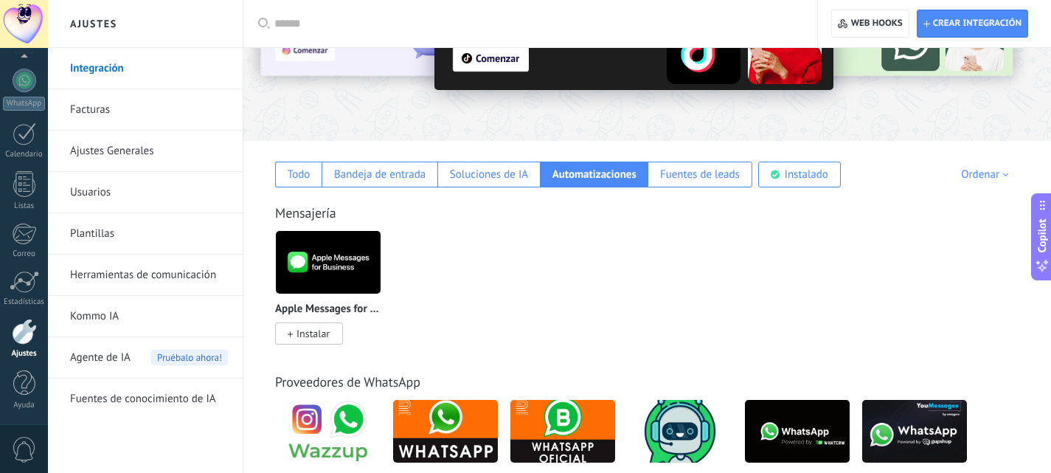
click at [142, 277] on link "Herramientas de comunicación" at bounding box center [149, 274] width 158 height 41
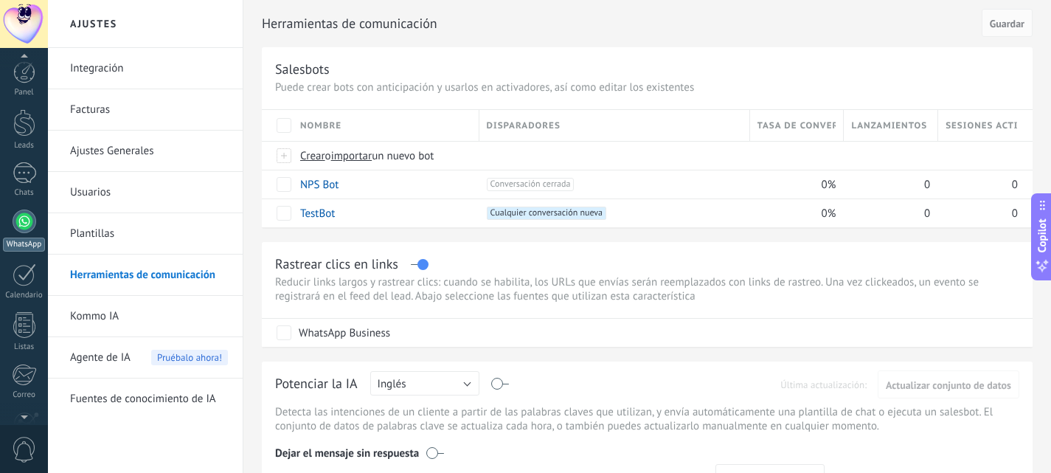
click at [31, 224] on div at bounding box center [25, 221] width 24 height 24
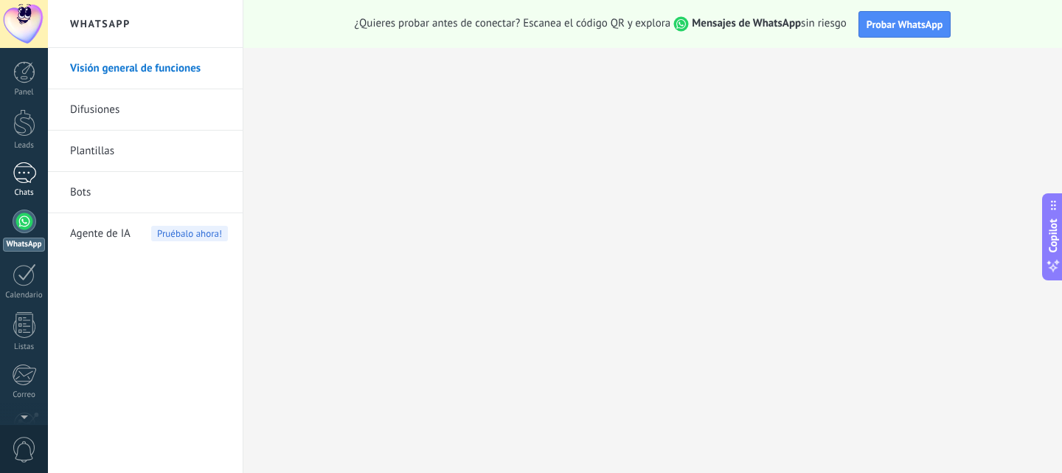
click at [19, 186] on link "Chats" at bounding box center [24, 179] width 48 height 35
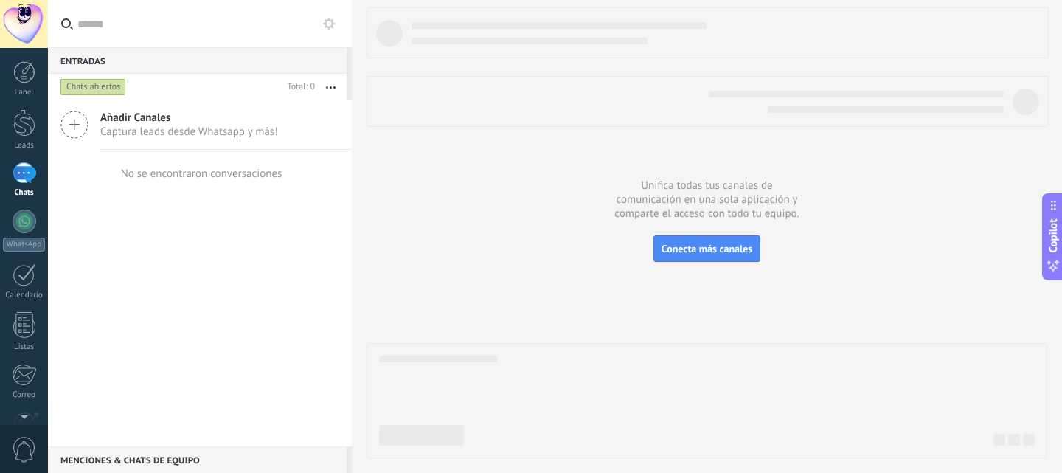
click at [114, 121] on span "Añadir Canales" at bounding box center [189, 118] width 178 height 14
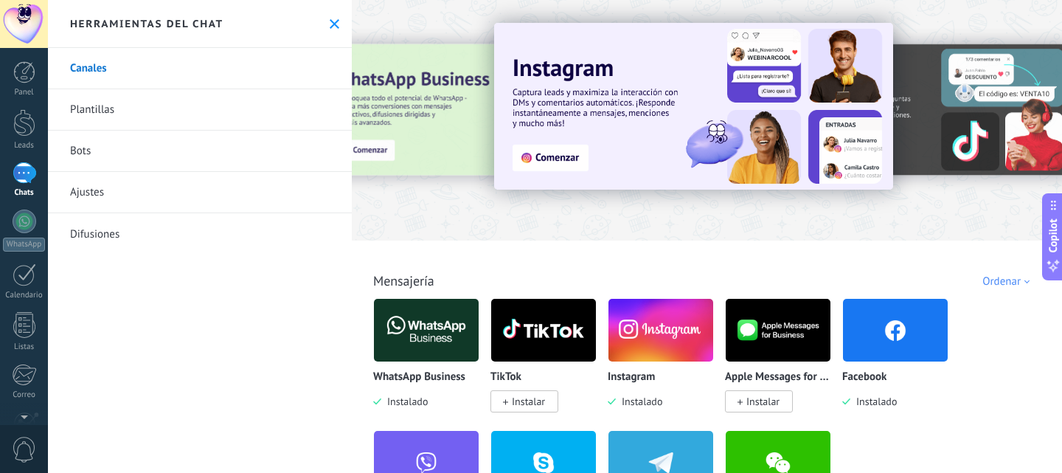
click at [84, 150] on link "Bots" at bounding box center [200, 151] width 304 height 41
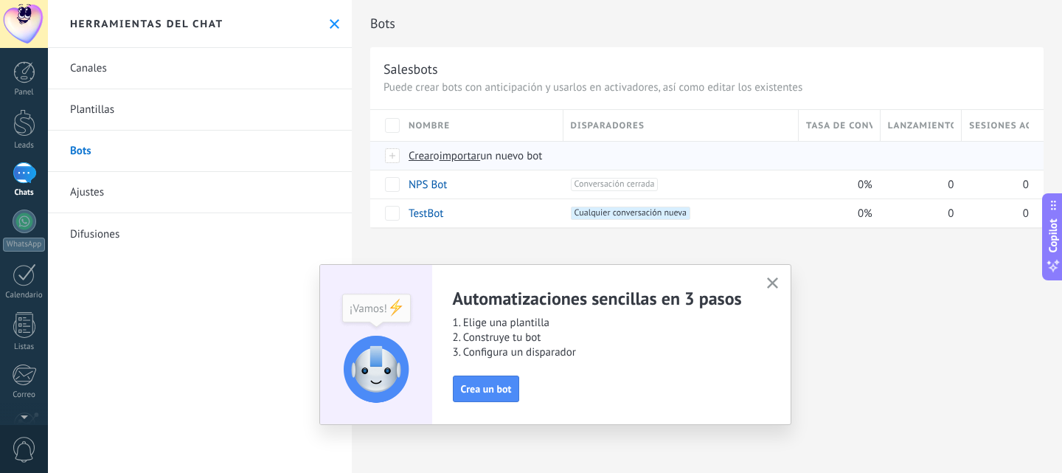
click at [417, 153] on span "Crear" at bounding box center [421, 156] width 25 height 14
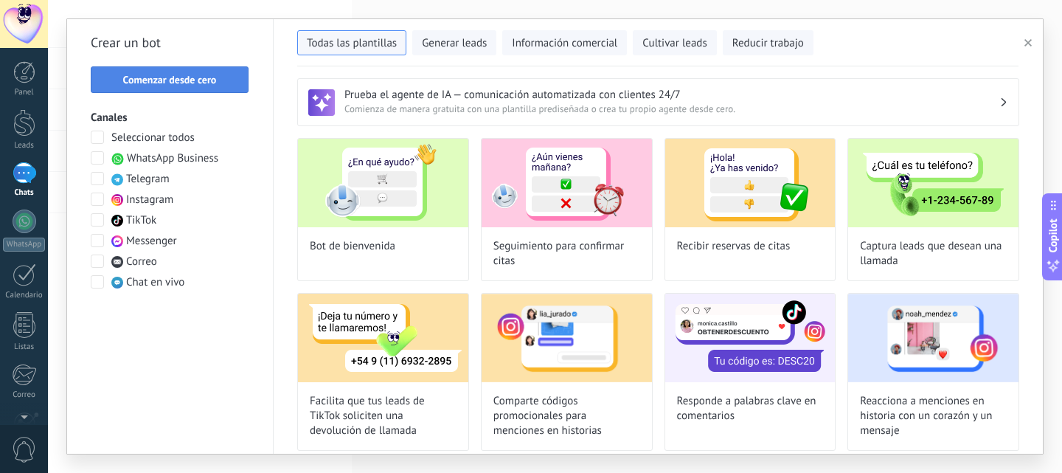
click at [167, 72] on button "Comenzar desde cero" at bounding box center [170, 79] width 158 height 27
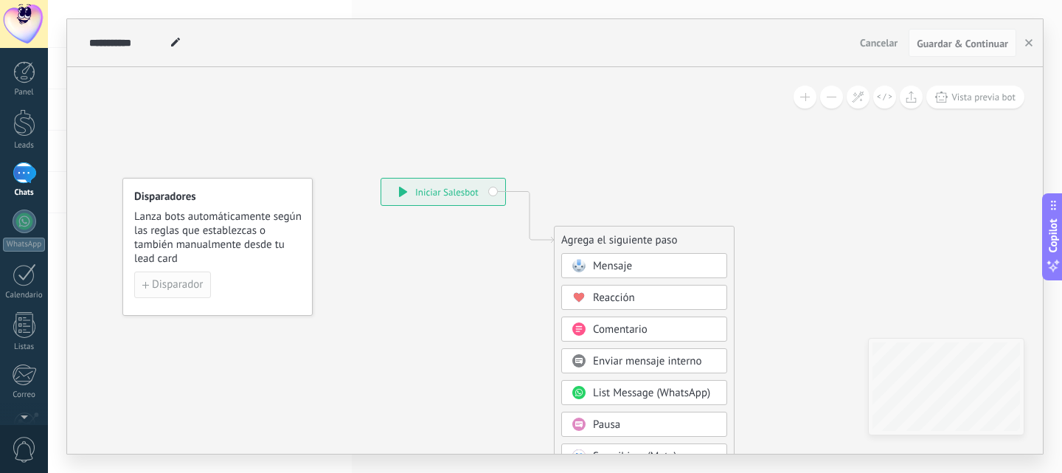
click at [165, 276] on button "Disparador" at bounding box center [172, 284] width 77 height 27
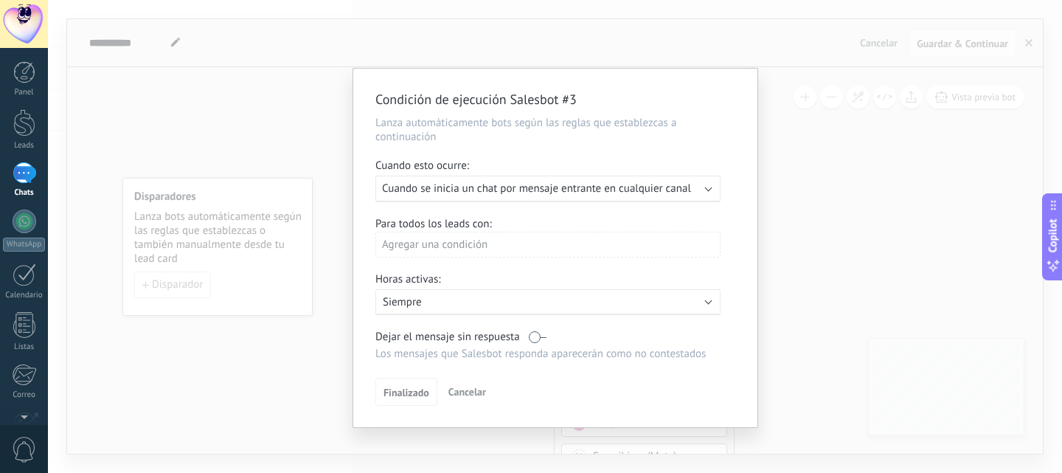
click at [614, 190] on span "Cuando se inicia un chat por mensaje entrante en cualquier canal" at bounding box center [536, 188] width 309 height 14
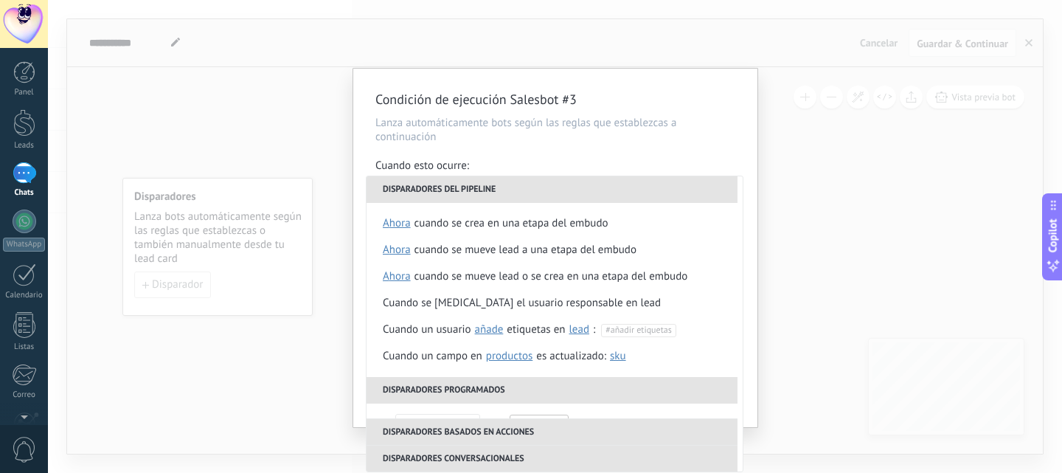
click at [559, 156] on div "Condición de ejecución Salesbot #3 Lanza automáticamente bots según las reglas …" at bounding box center [555, 248] width 404 height 359
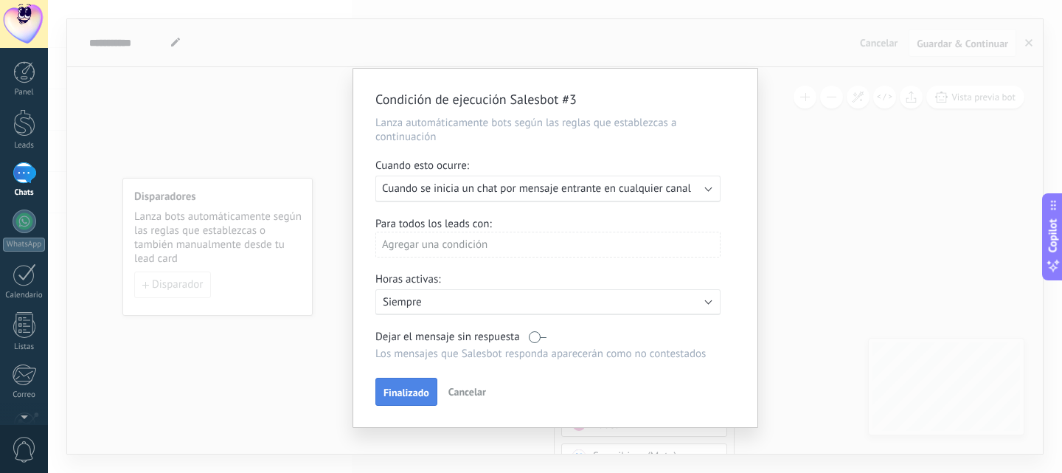
click at [413, 392] on span "Finalizado" at bounding box center [407, 392] width 46 height 10
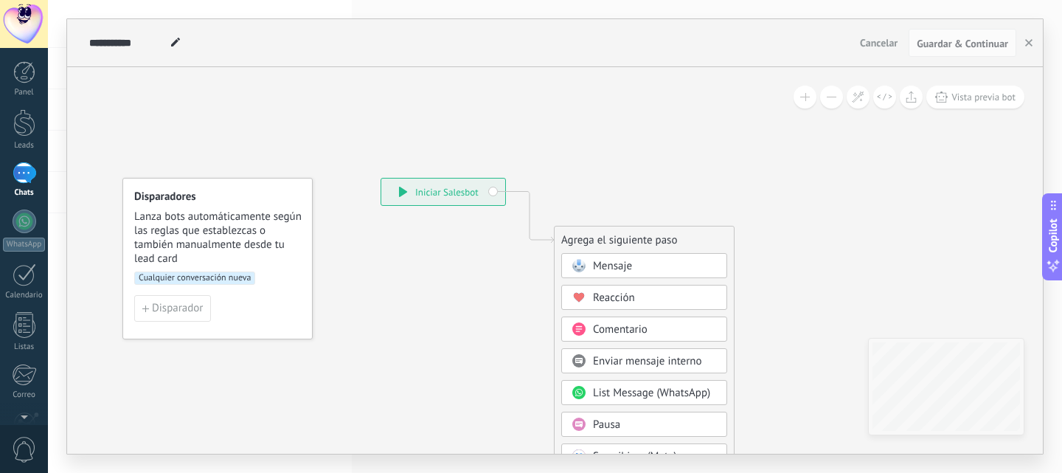
click at [409, 194] on div "**********" at bounding box center [443, 192] width 124 height 27
click at [492, 192] on div "**********" at bounding box center [443, 192] width 124 height 27
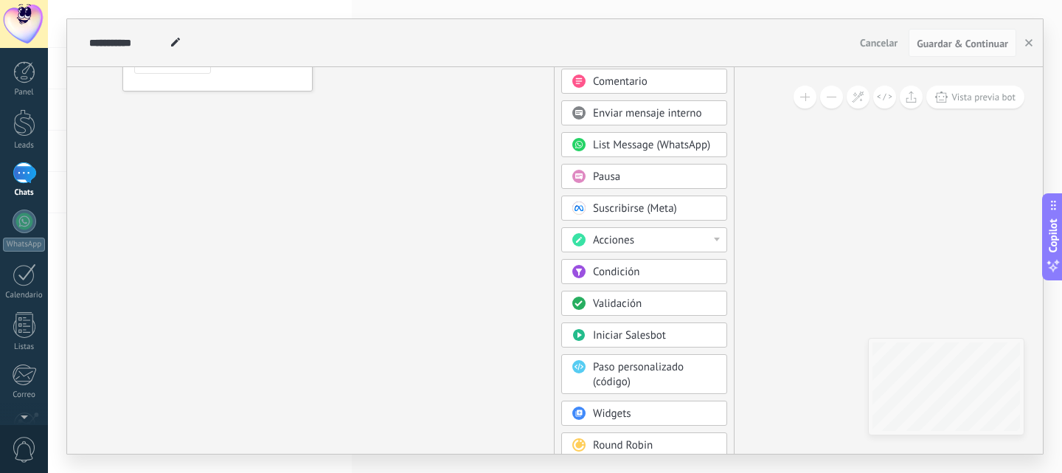
click at [618, 274] on span "Condición" at bounding box center [616, 272] width 46 height 14
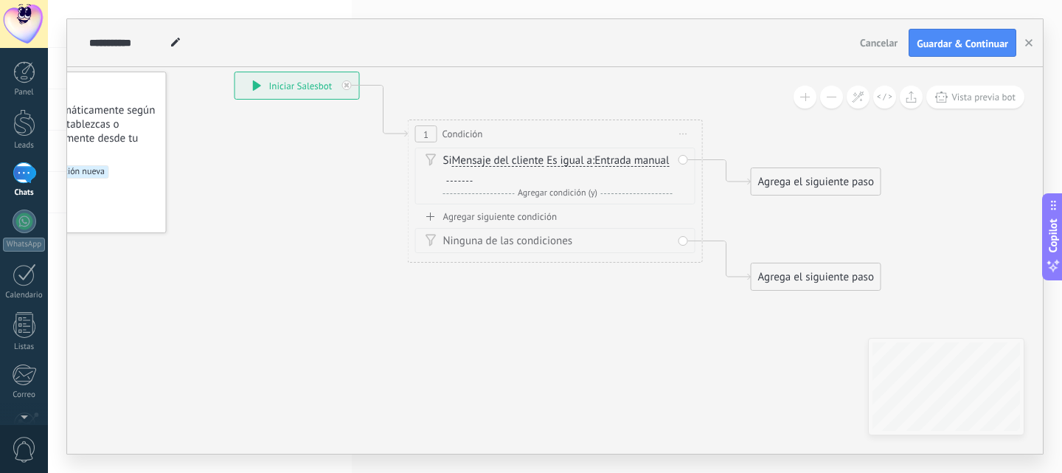
click at [544, 190] on span "Agregar condición (y)" at bounding box center [557, 192] width 87 height 11
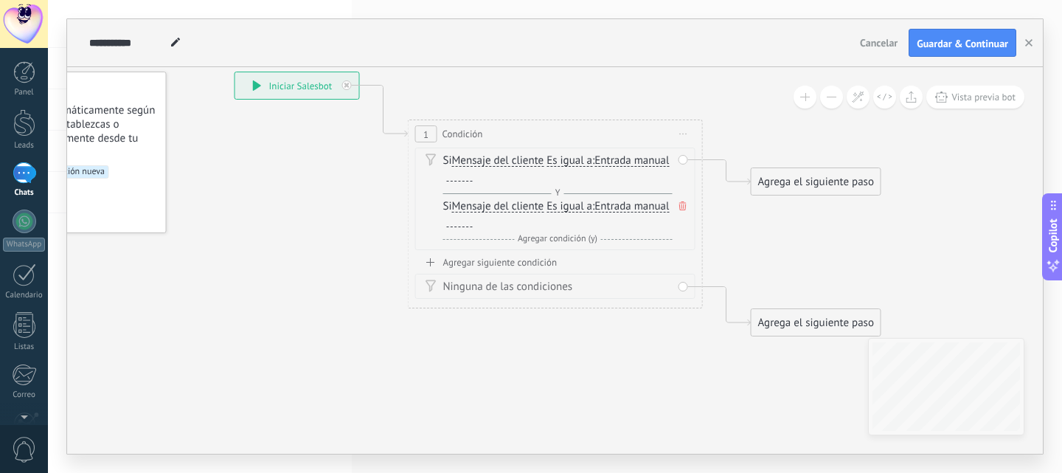
click at [682, 205] on icon at bounding box center [682, 205] width 7 height 9
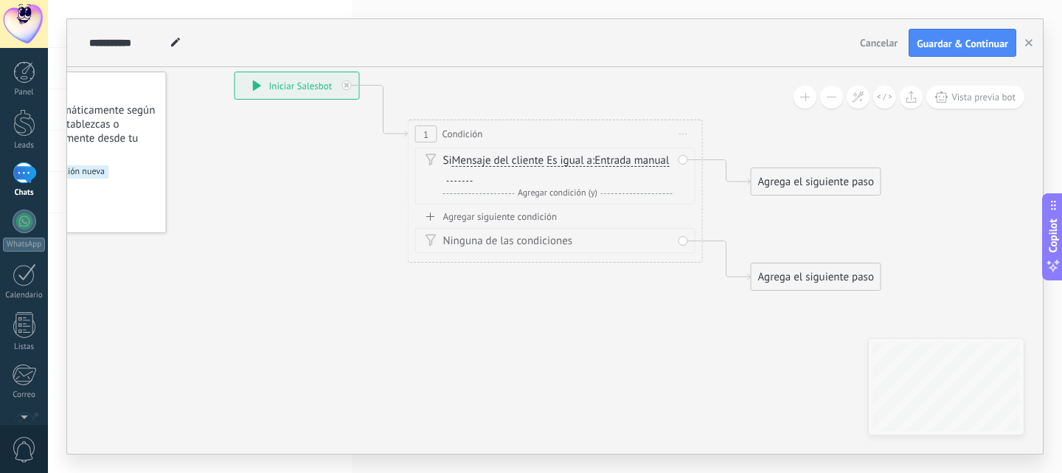
click at [502, 162] on span "Mensaje del cliente" at bounding box center [498, 161] width 92 height 12
click at [502, 162] on button "Mensaje del cliente" at bounding box center [537, 161] width 184 height 27
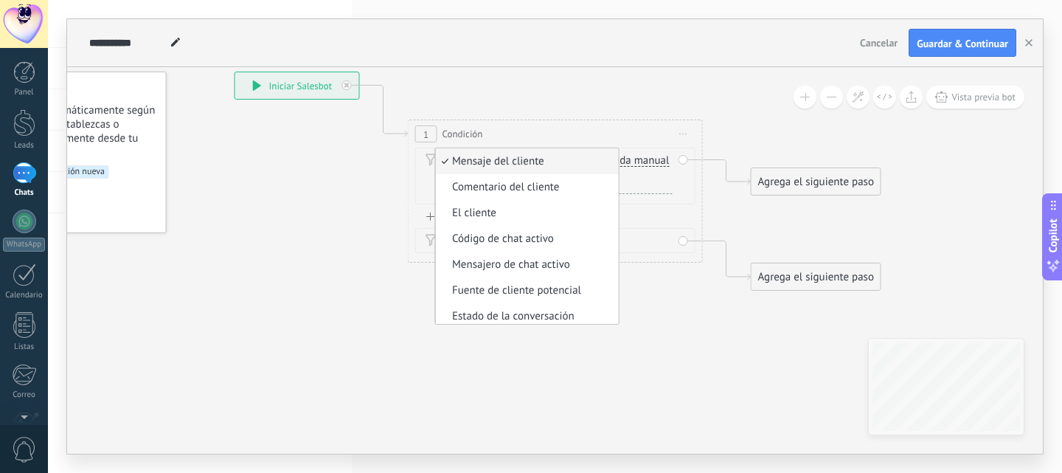
click at [363, 176] on icon at bounding box center [533, 181] width 1334 height 957
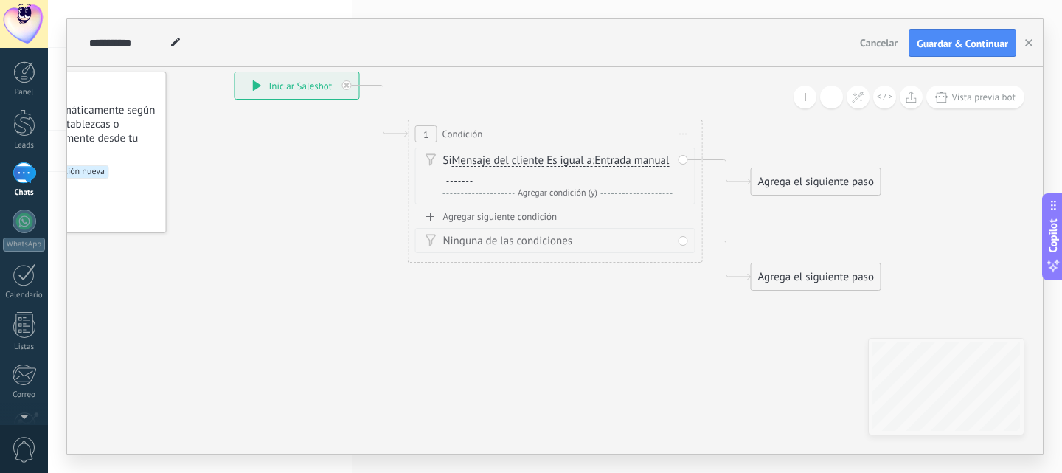
click at [503, 162] on span "Mensaje del cliente" at bounding box center [498, 161] width 92 height 12
click at [503, 162] on button "Mensaje del cliente" at bounding box center [537, 161] width 184 height 27
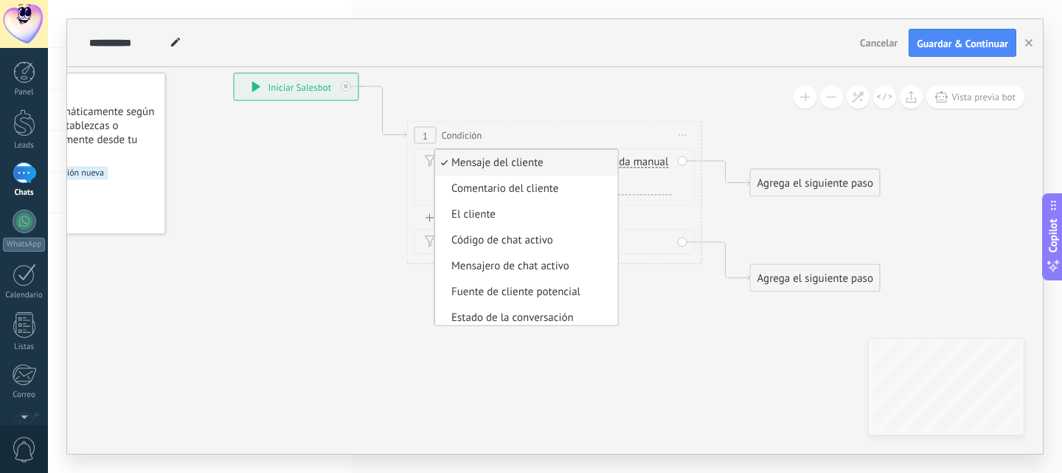
click at [347, 173] on icon at bounding box center [532, 182] width 1334 height 957
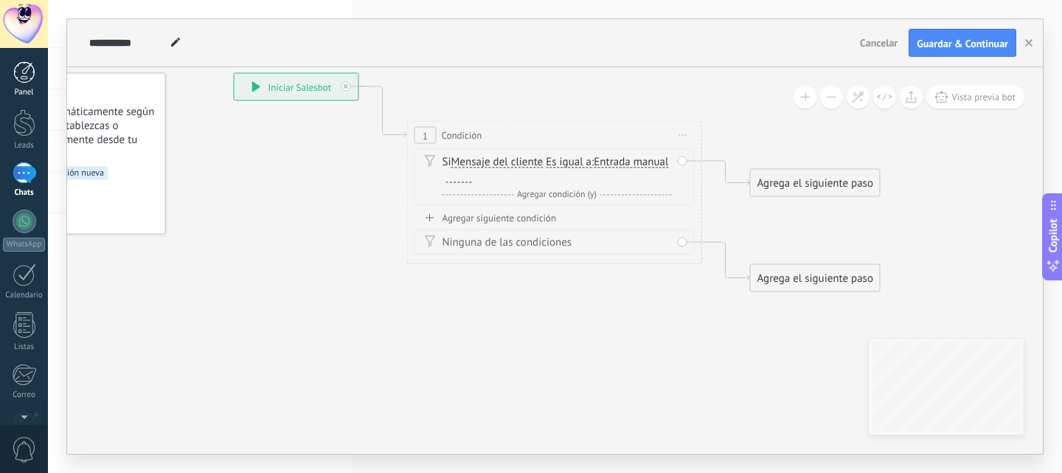
click at [26, 75] on div at bounding box center [24, 72] width 22 height 22
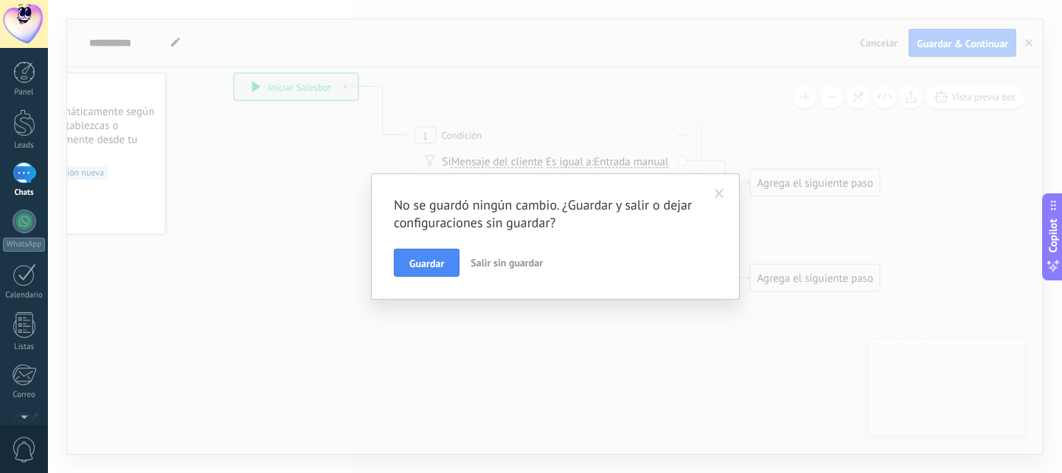
click at [487, 262] on span "Salir sin guardar" at bounding box center [507, 262] width 72 height 13
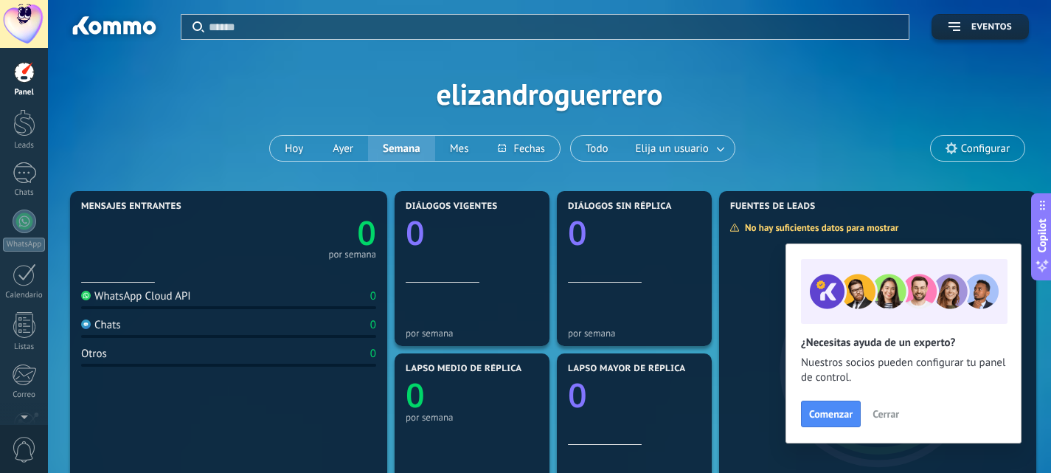
click at [955, 152] on icon at bounding box center [952, 148] width 12 height 12
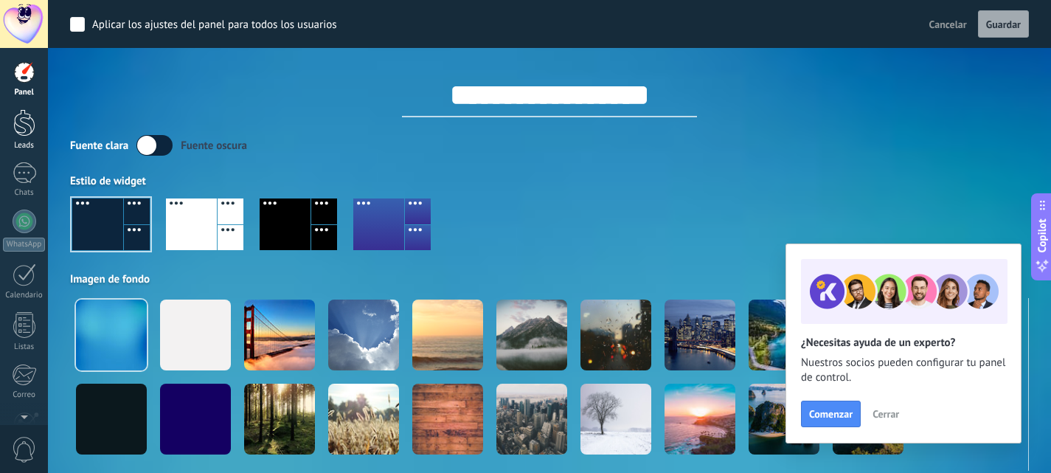
click at [23, 126] on div at bounding box center [24, 122] width 22 height 27
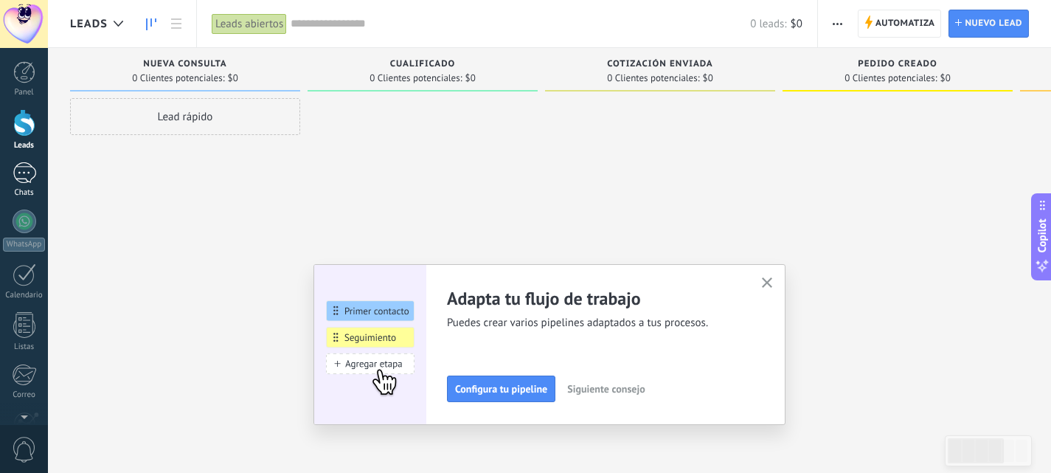
click at [32, 173] on div at bounding box center [25, 172] width 24 height 21
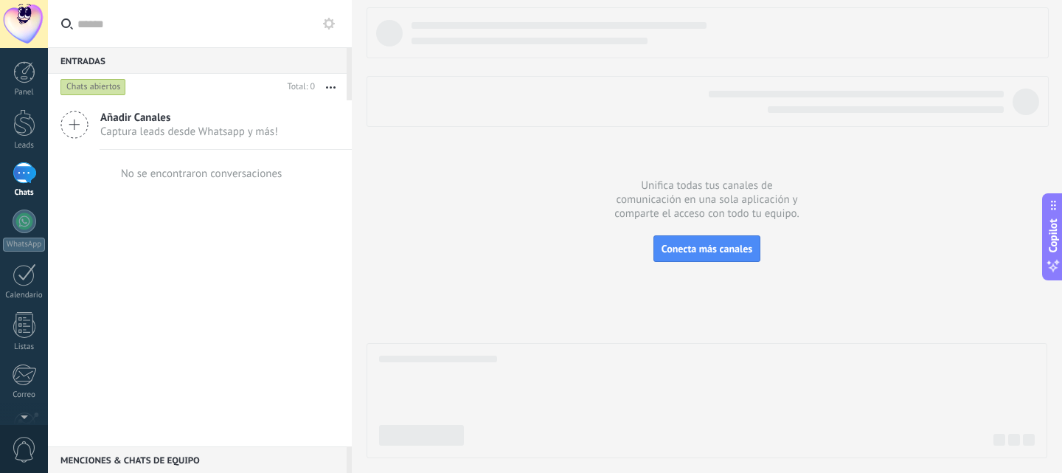
click at [137, 122] on span "Añadir Canales" at bounding box center [189, 118] width 178 height 14
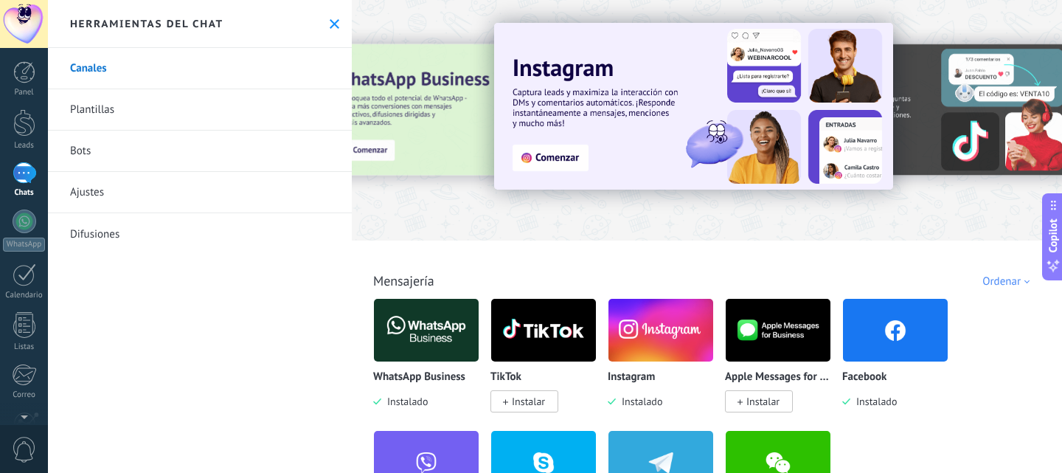
click at [106, 152] on link "Bots" at bounding box center [200, 151] width 304 height 41
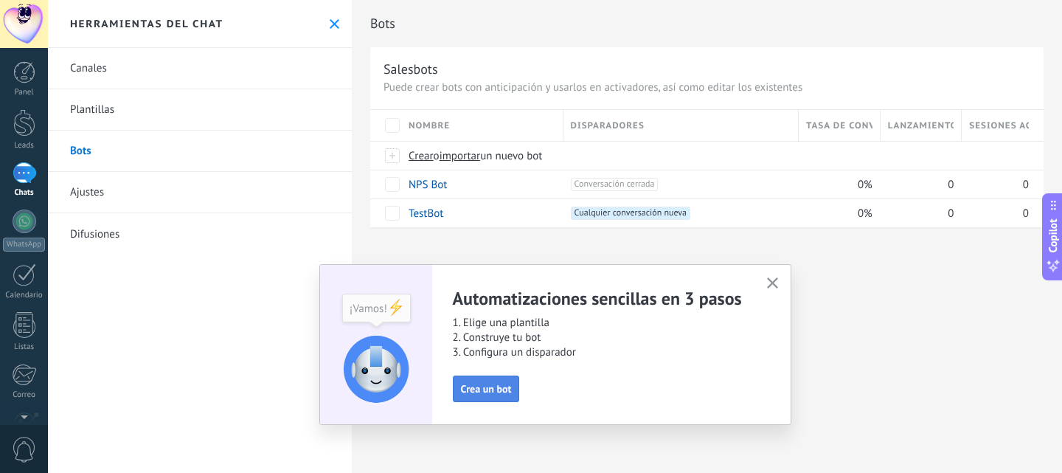
click at [496, 385] on span "Crea un bot" at bounding box center [486, 389] width 51 height 10
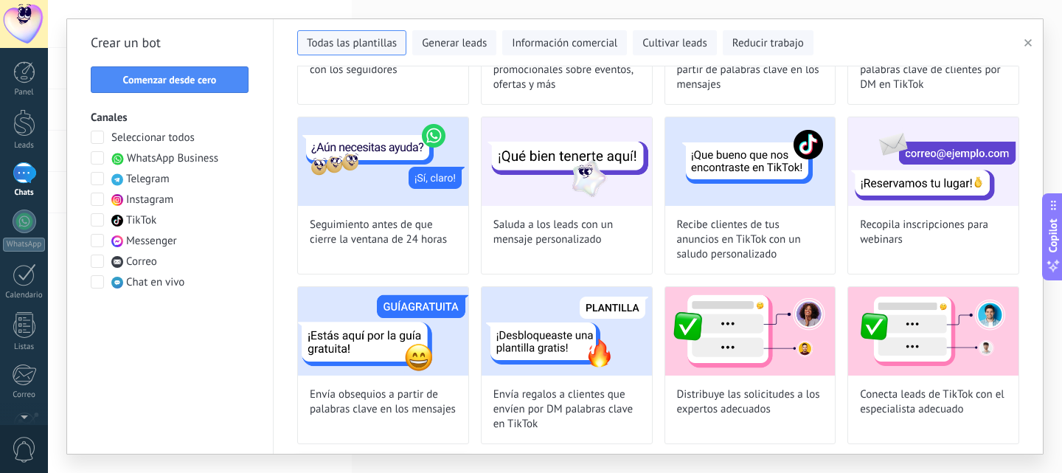
scroll to position [443, 0]
